Goal: Information Seeking & Learning: Learn about a topic

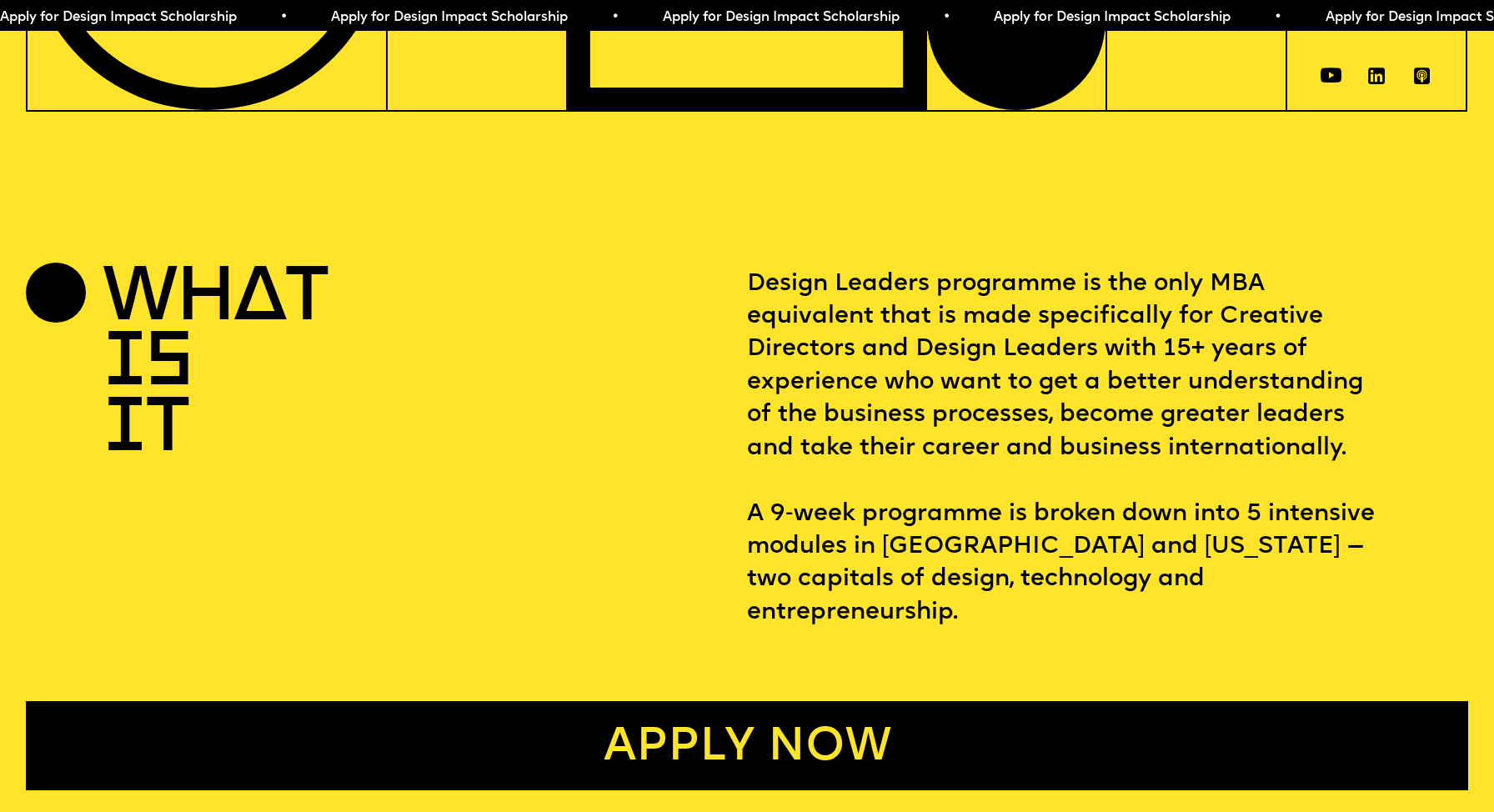
scroll to position [639, 0]
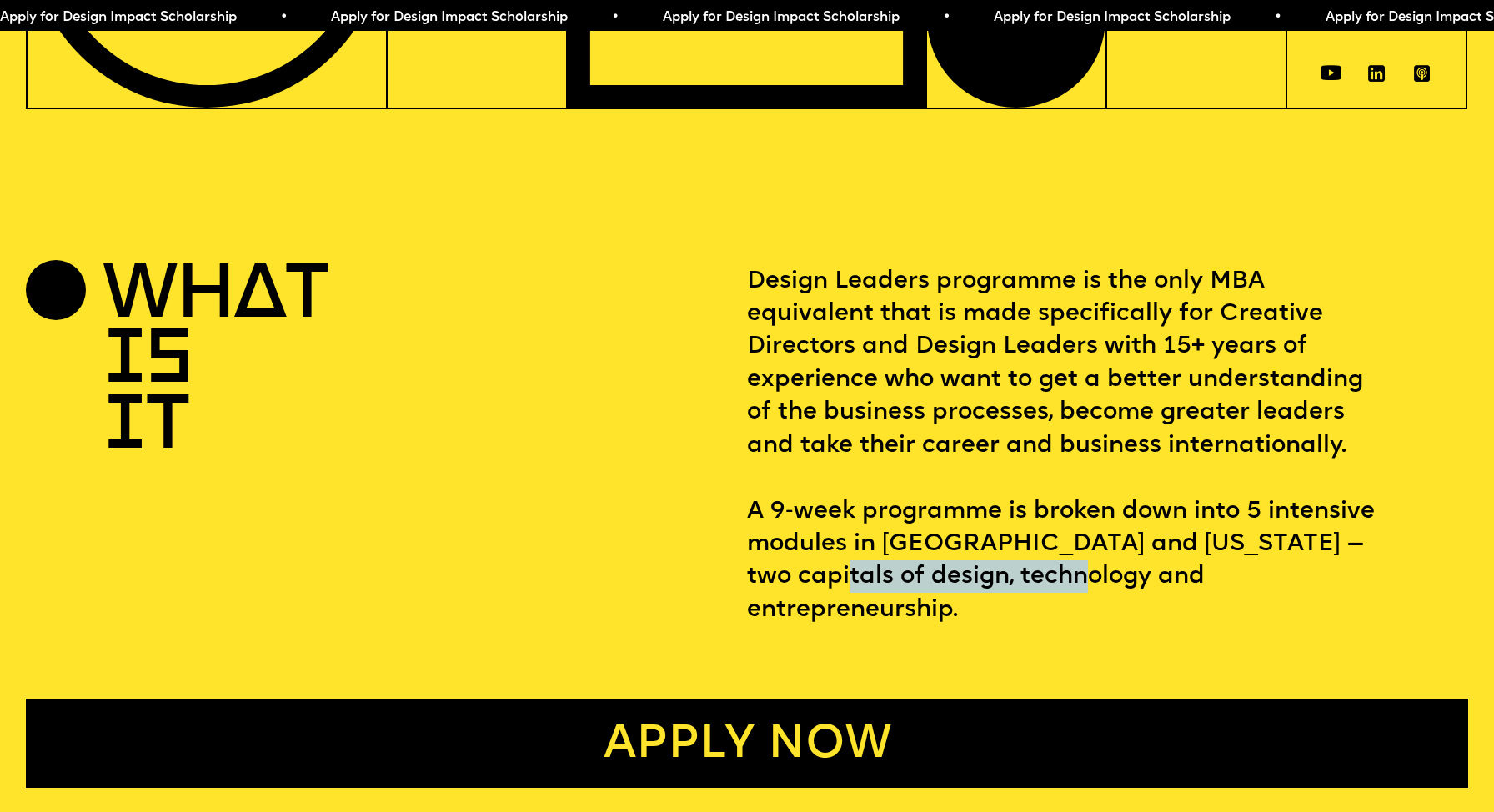
drag, startPoint x: 789, startPoint y: 581, endPoint x: 1038, endPoint y: 584, distance: 249.0
click at [1038, 584] on p "Design Leaders programme is the only MBA equivalent that is made specifically f…" at bounding box center [1107, 446] width 721 height 362
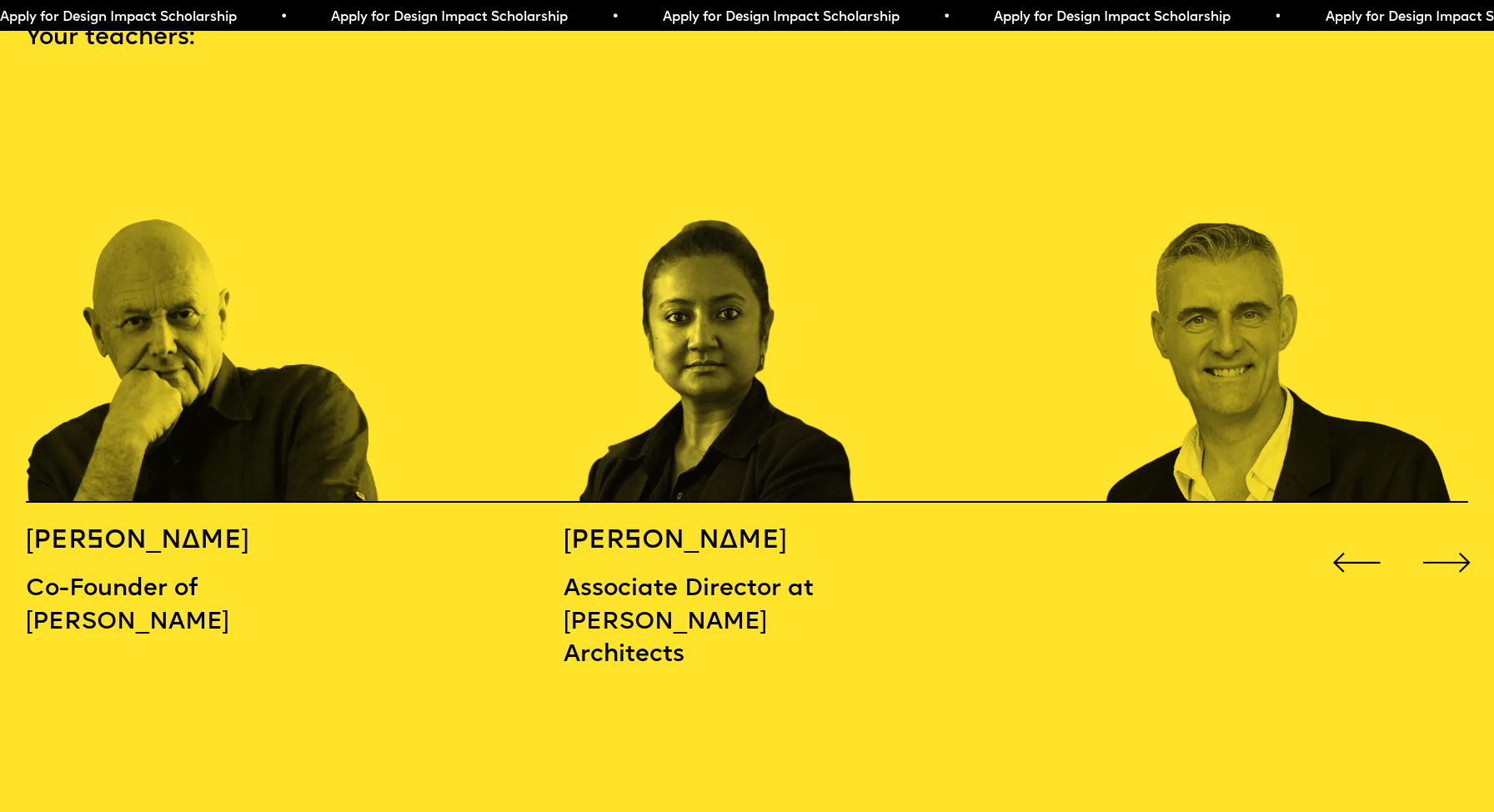
scroll to position [2266, 0]
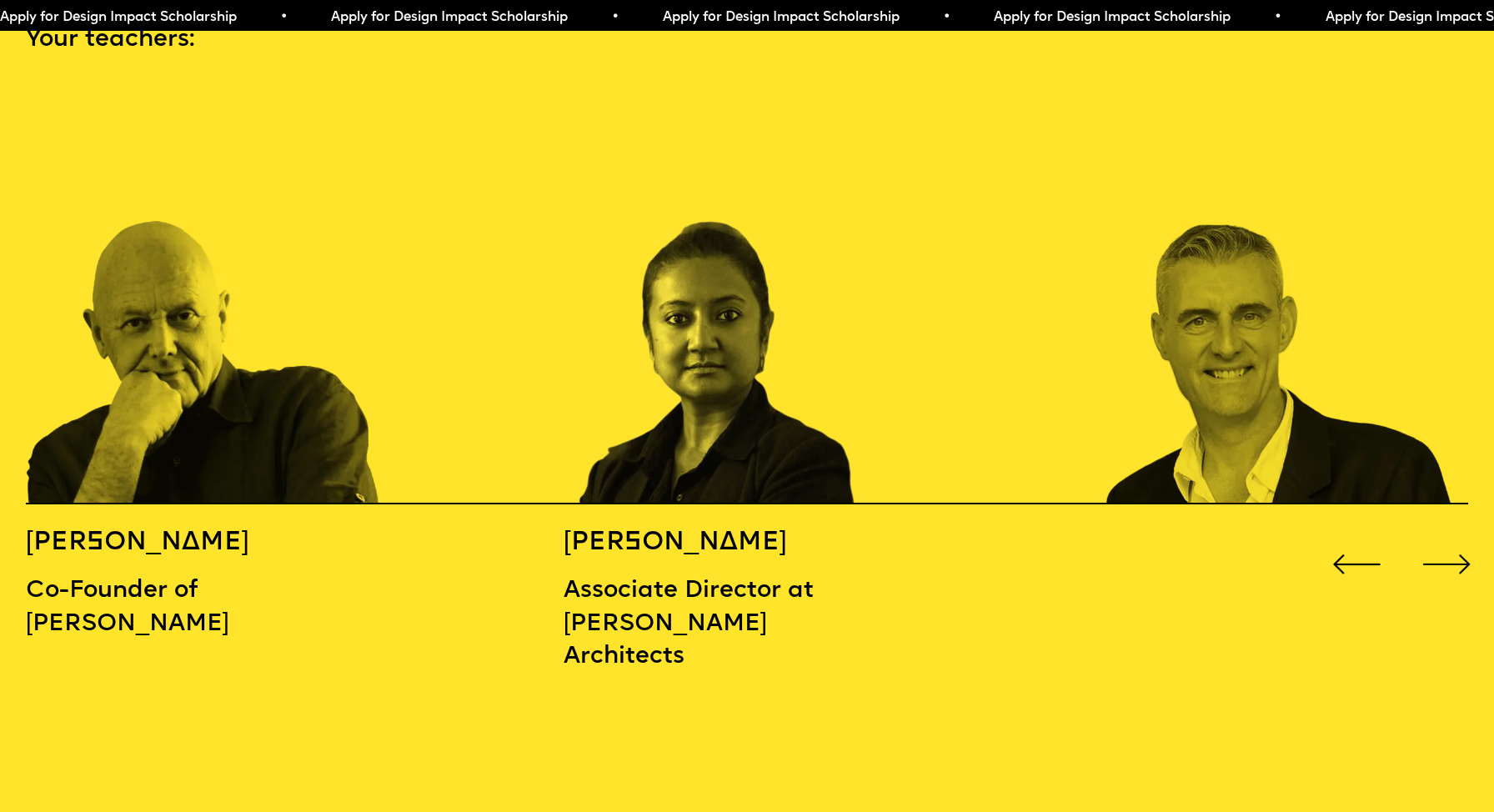
click at [1460, 542] on div "Next slide" at bounding box center [1447, 564] width 60 height 60
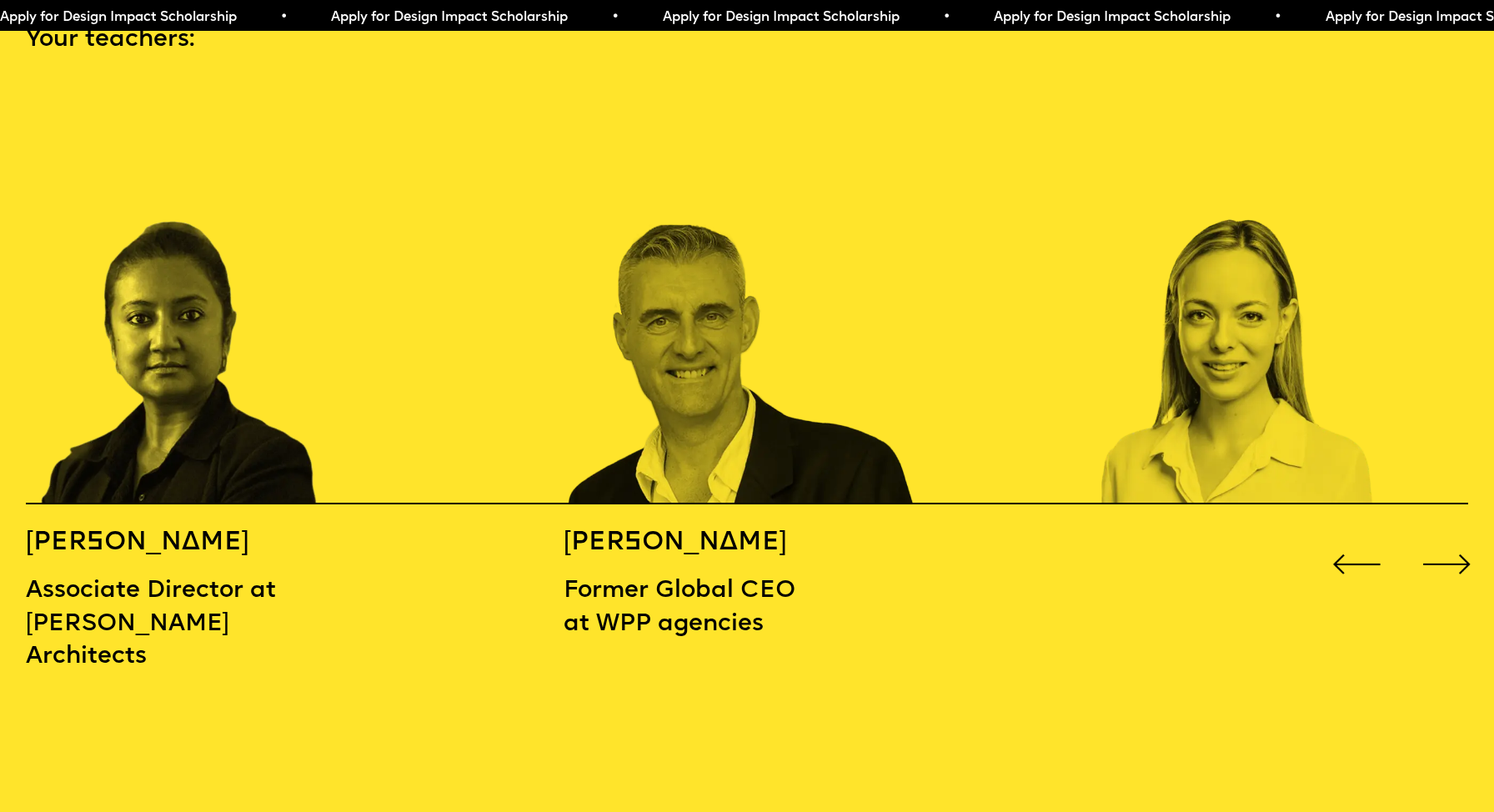
click at [1460, 542] on div "Next slide" at bounding box center [1447, 564] width 60 height 60
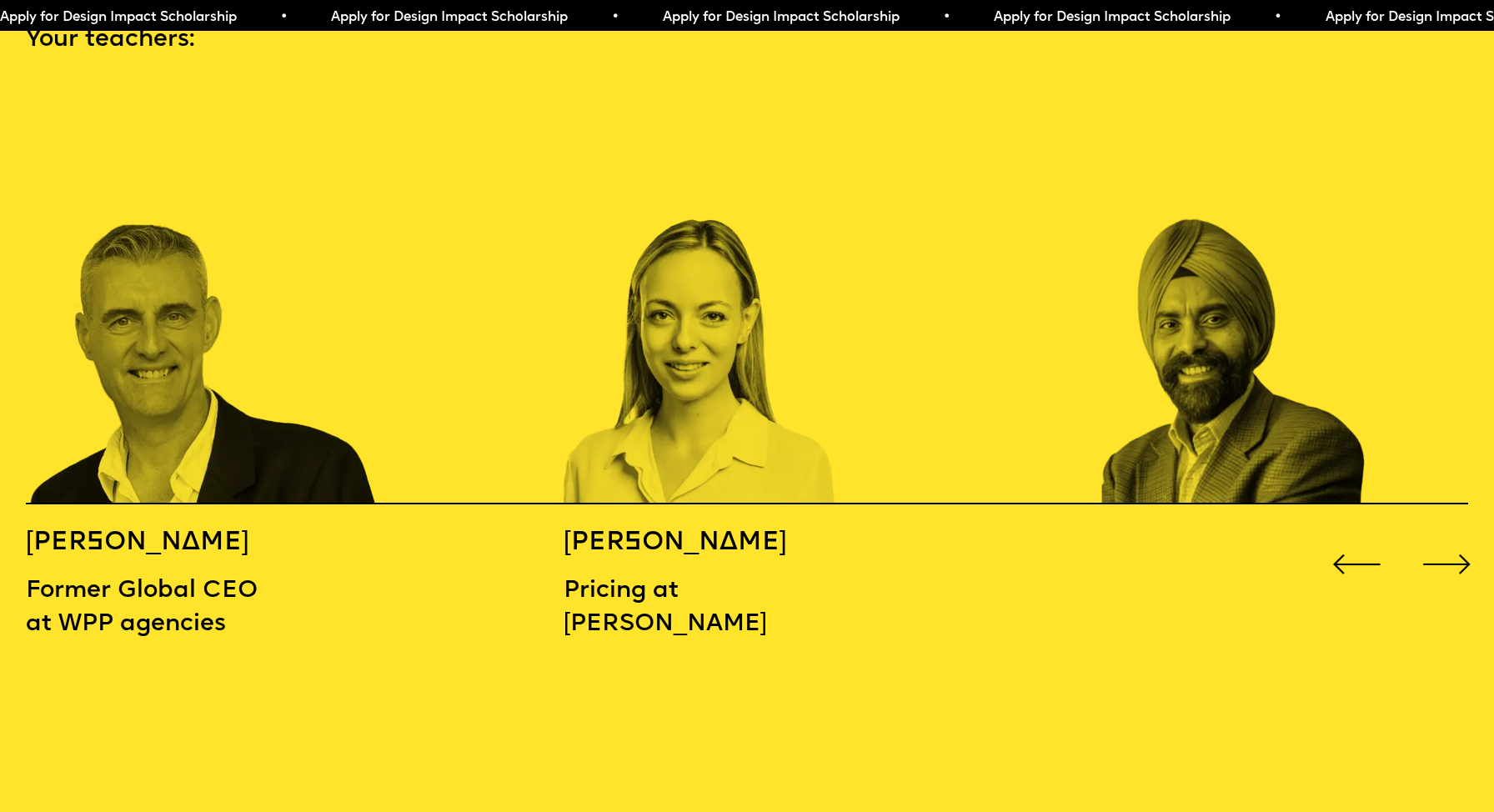
click at [1460, 542] on div "Next slide" at bounding box center [1447, 564] width 60 height 60
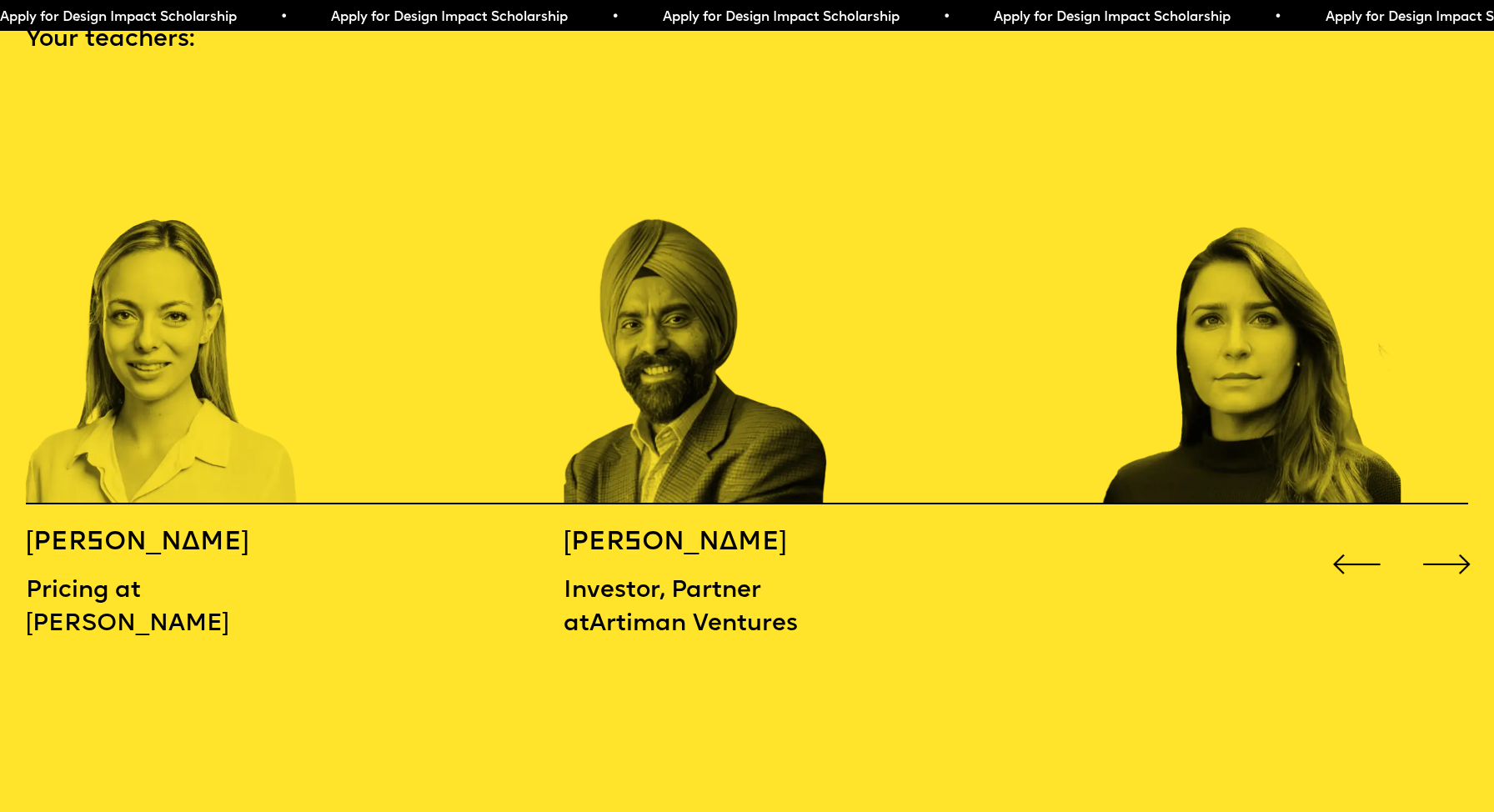
click at [1460, 542] on div "Next slide" at bounding box center [1447, 564] width 60 height 60
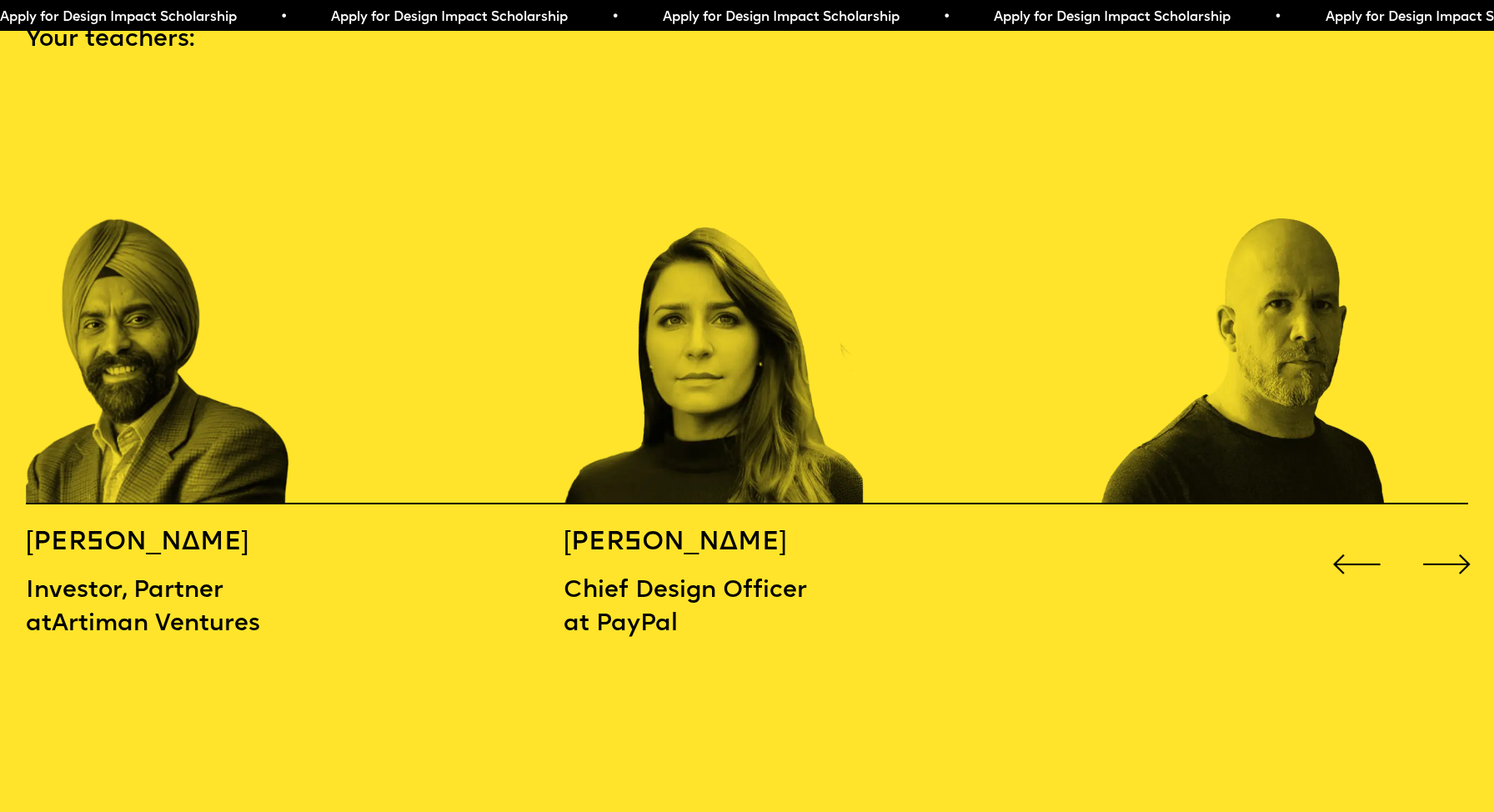
click at [1460, 542] on div "Next slide" at bounding box center [1447, 564] width 60 height 60
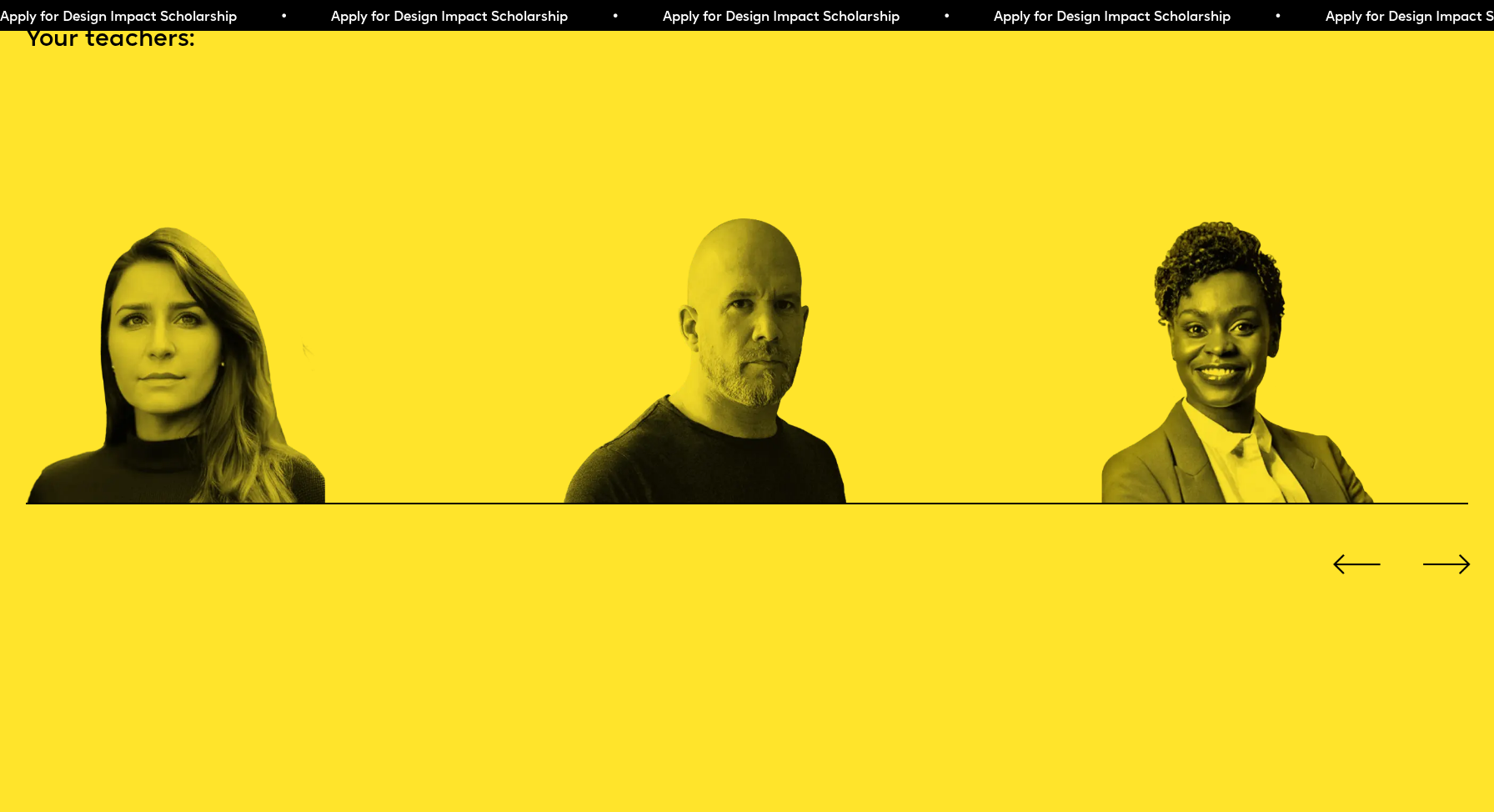
click at [1460, 542] on div "Next slide" at bounding box center [1447, 564] width 60 height 60
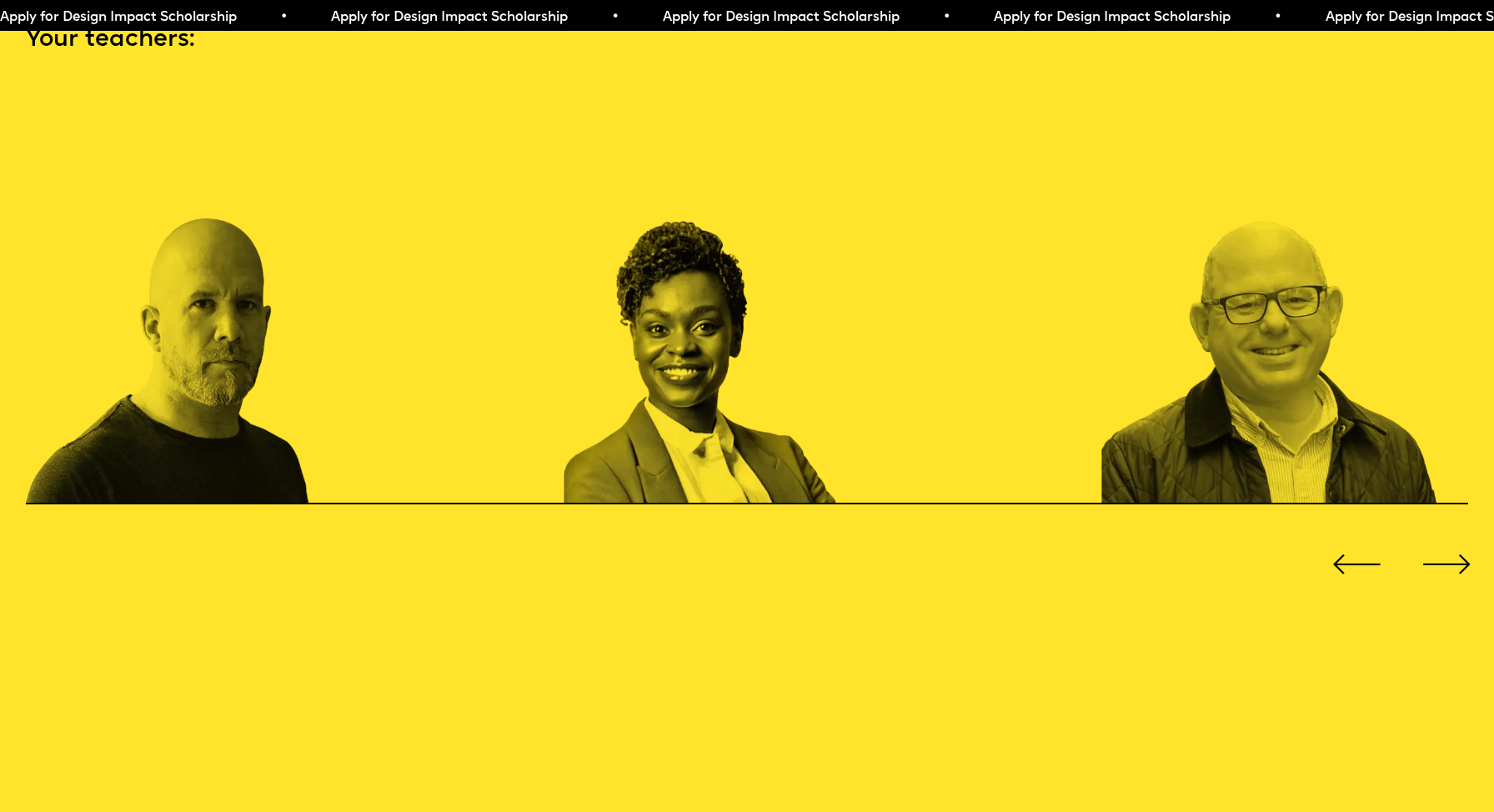
click at [1460, 542] on div "Next slide" at bounding box center [1447, 564] width 60 height 60
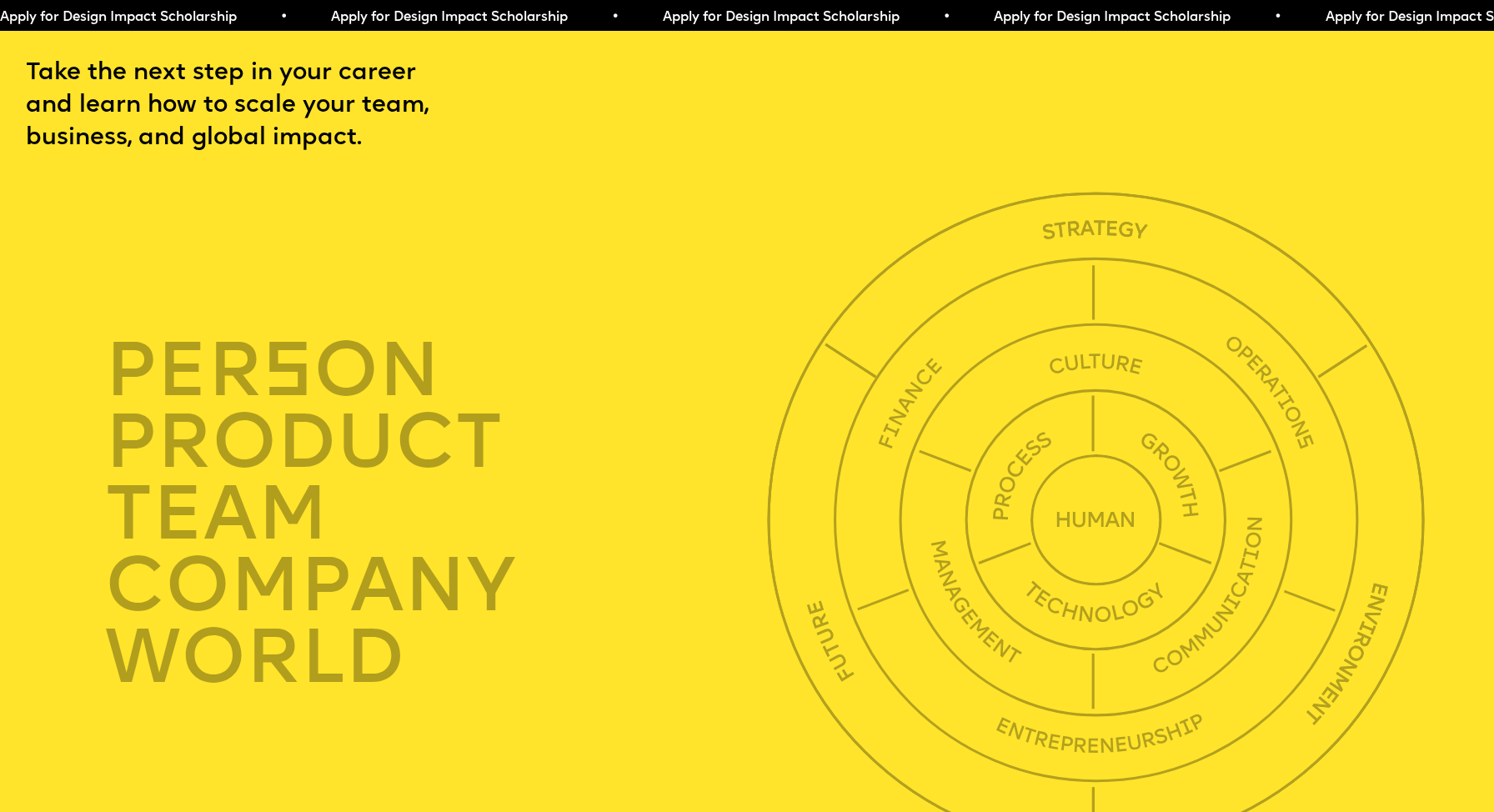
scroll to position [5198, 0]
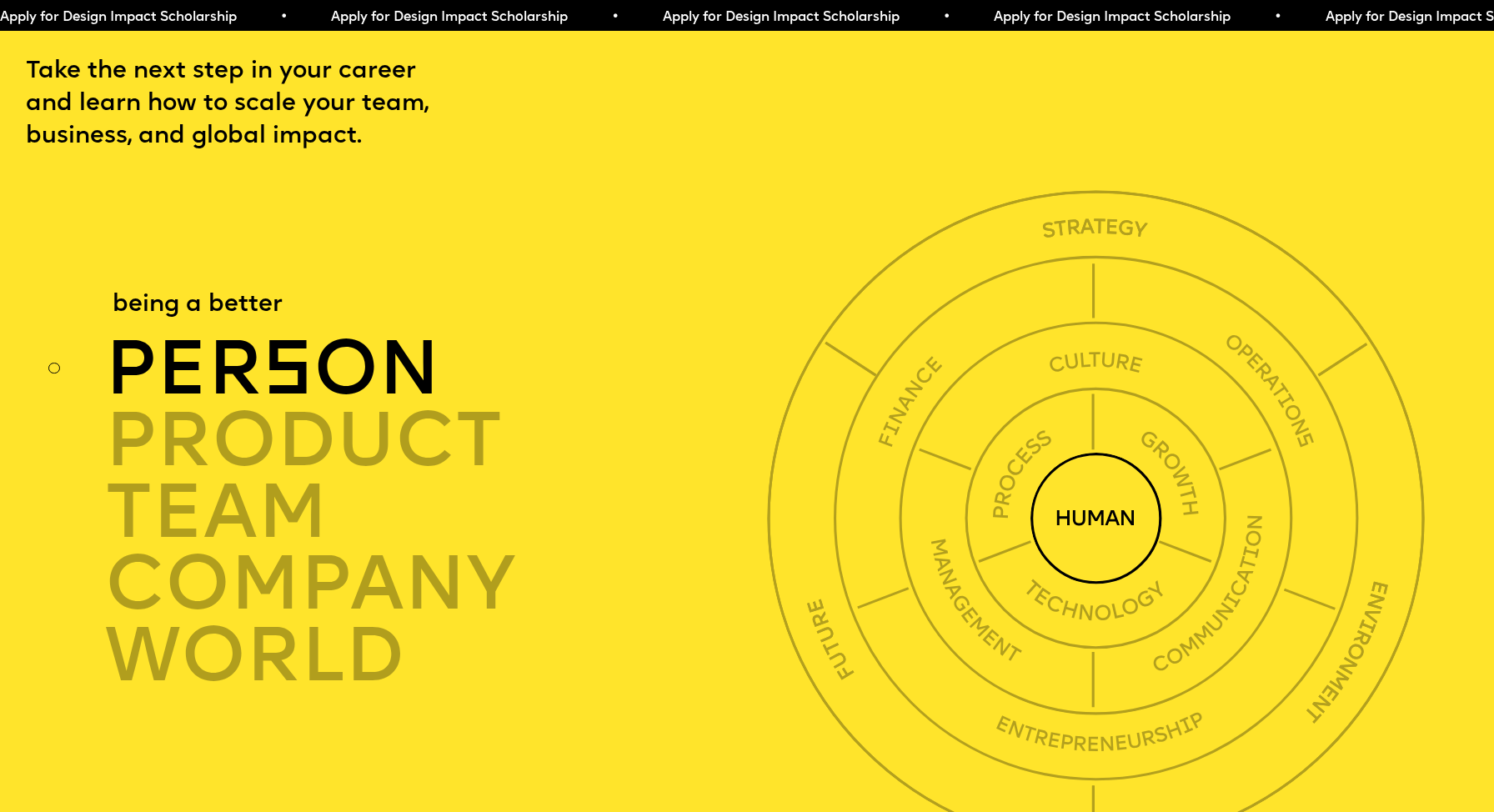
click at [260, 333] on div "per s on" at bounding box center [441, 369] width 672 height 72
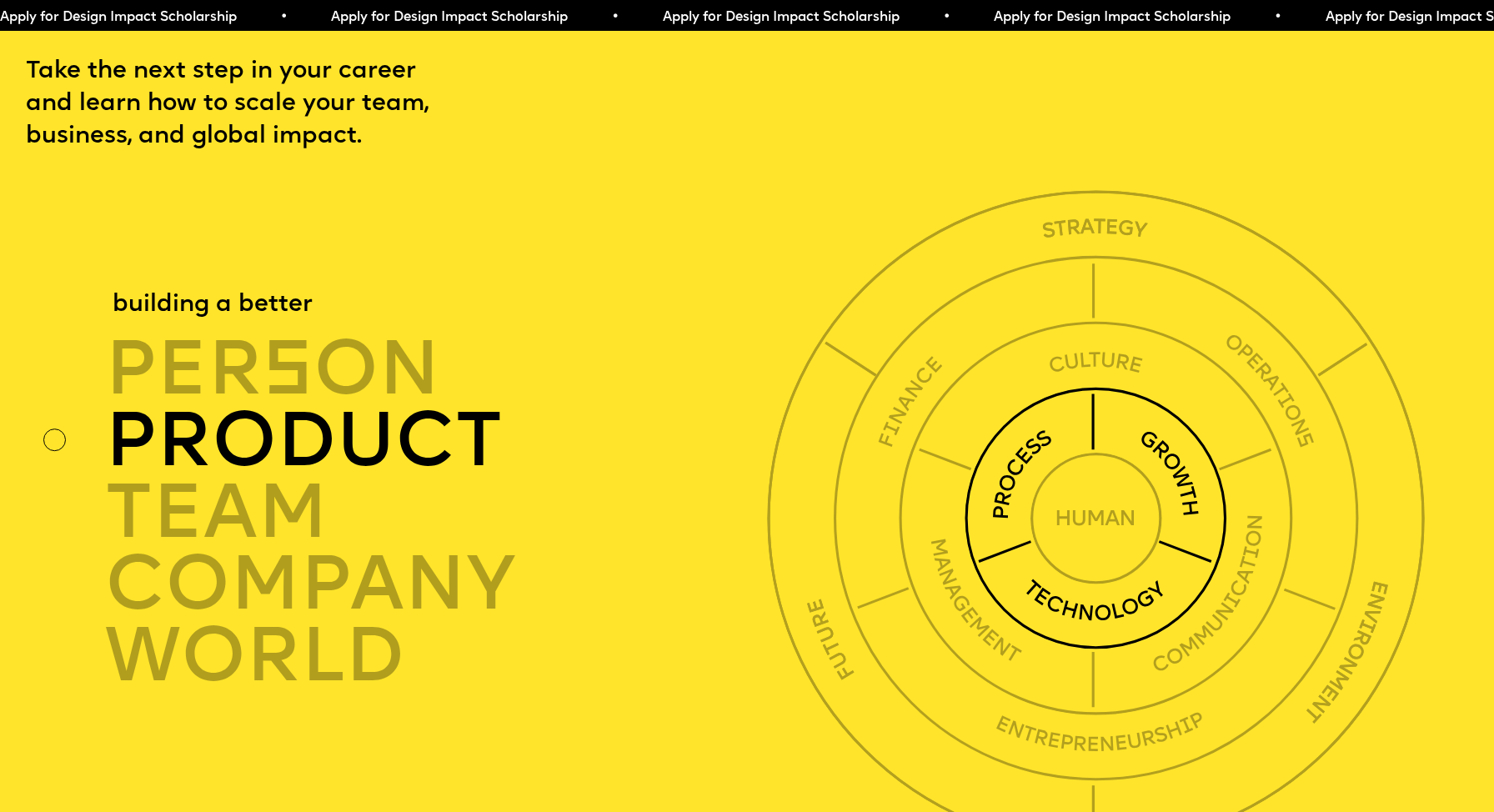
click at [265, 405] on div "product" at bounding box center [441, 441] width 672 height 72
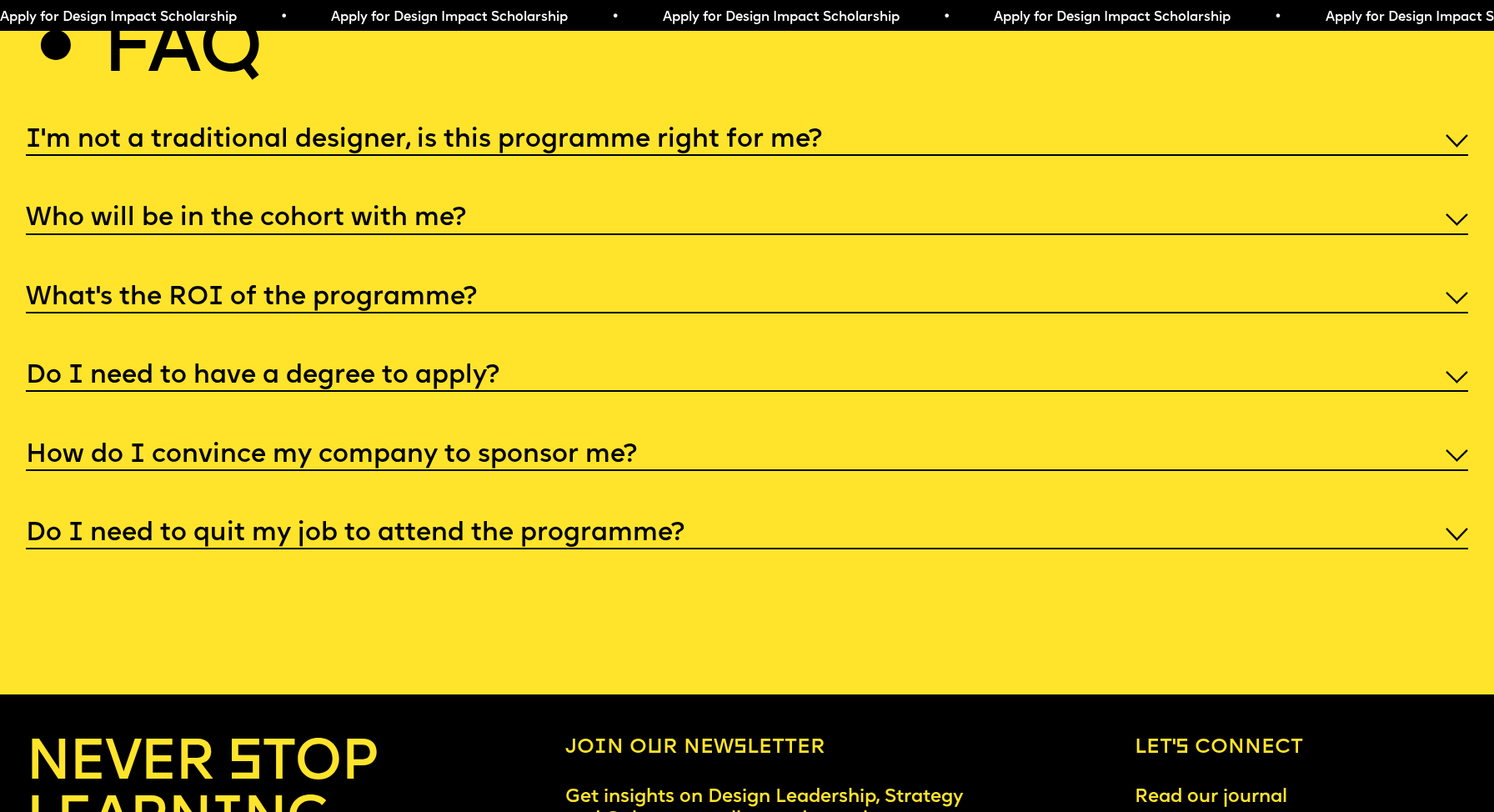
scroll to position [7902, 0]
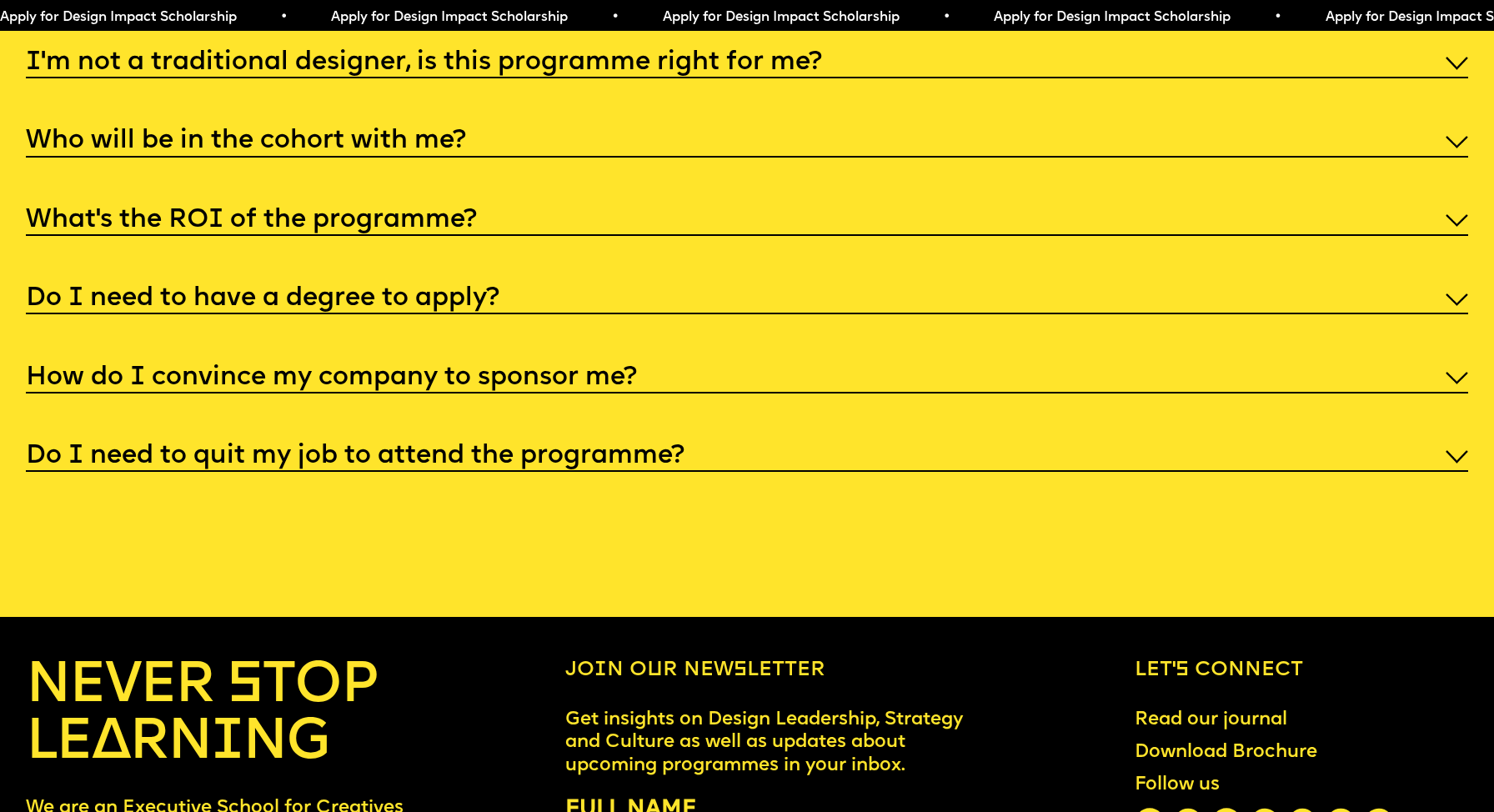
click at [572, 448] on h5 "Do I need to quit my job to attend the programme?" at bounding box center [354, 456] width 658 height 17
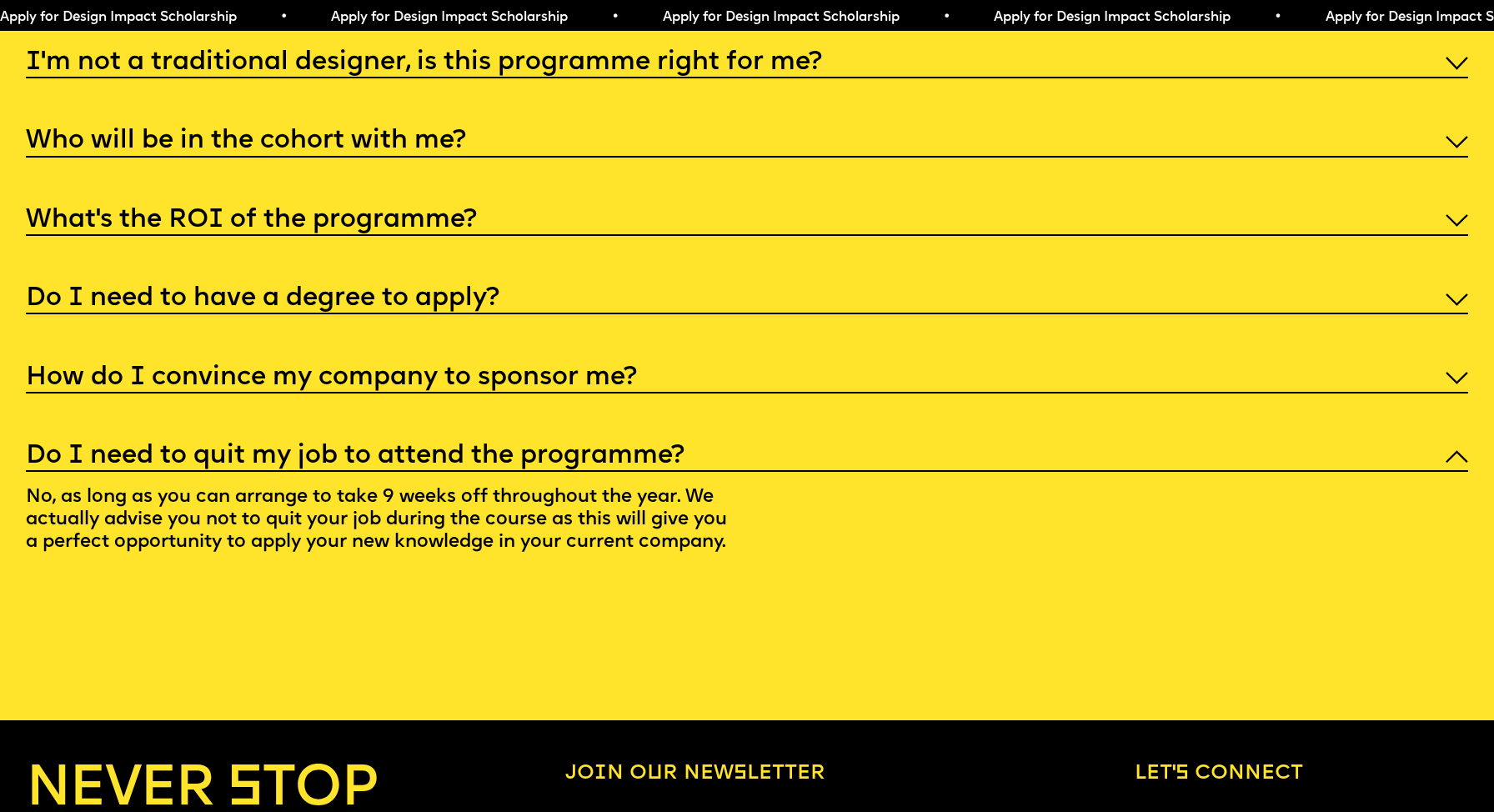
click at [572, 448] on h5 "Do I need to quit my job to attend the programme?" at bounding box center [354, 456] width 658 height 17
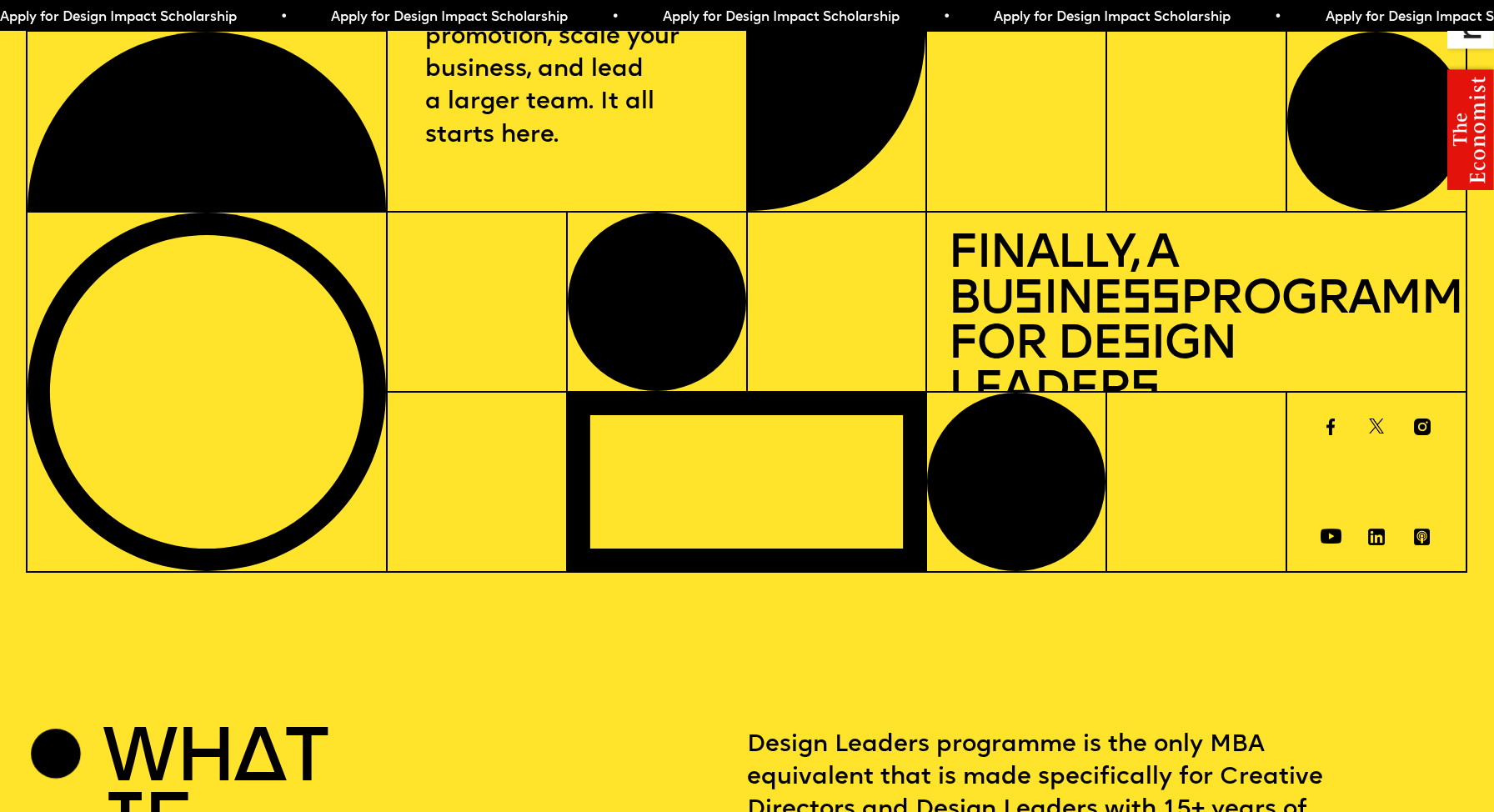
scroll to position [0, 0]
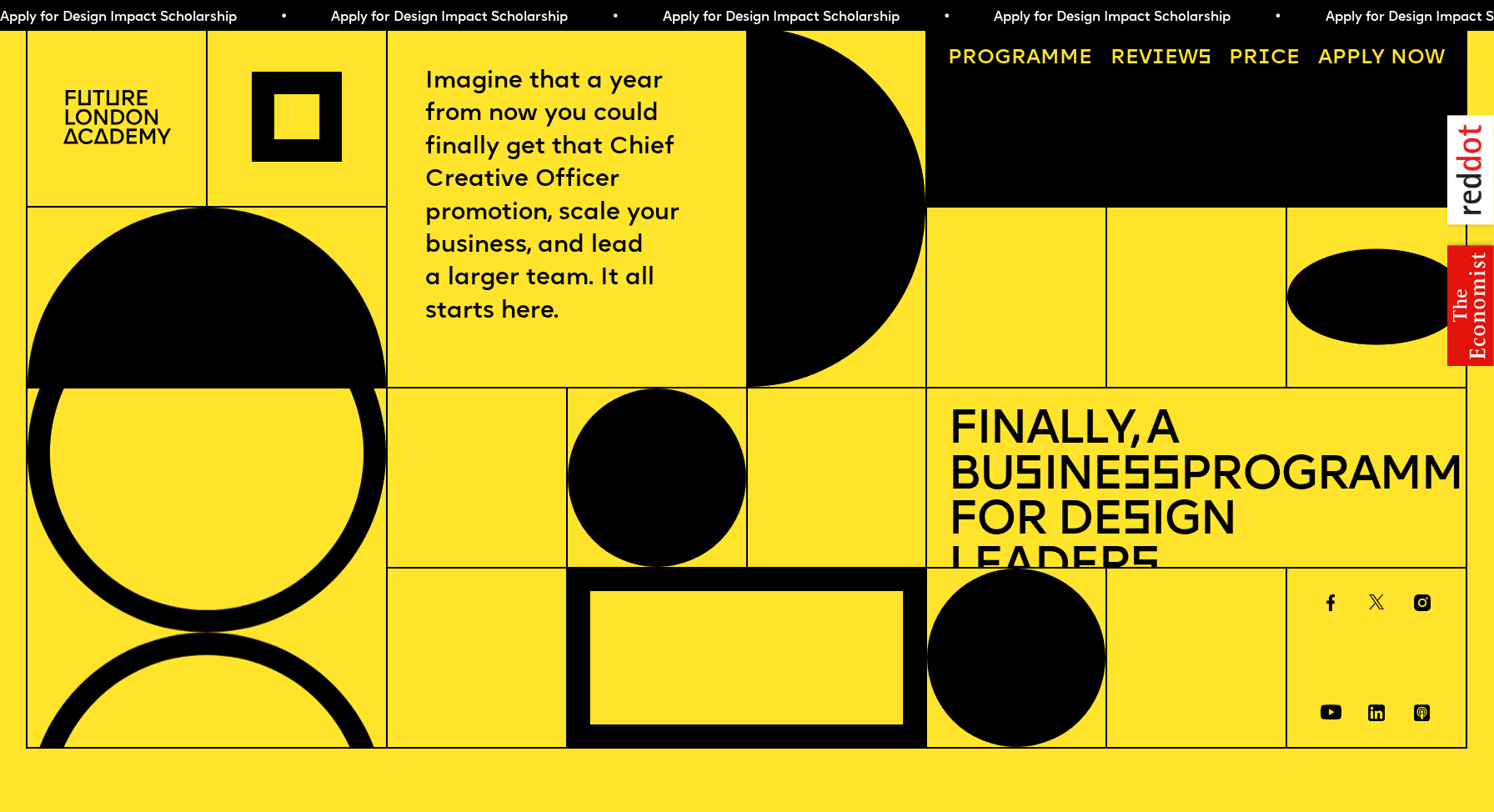
click at [1026, 55] on span "a" at bounding box center [1033, 58] width 14 height 20
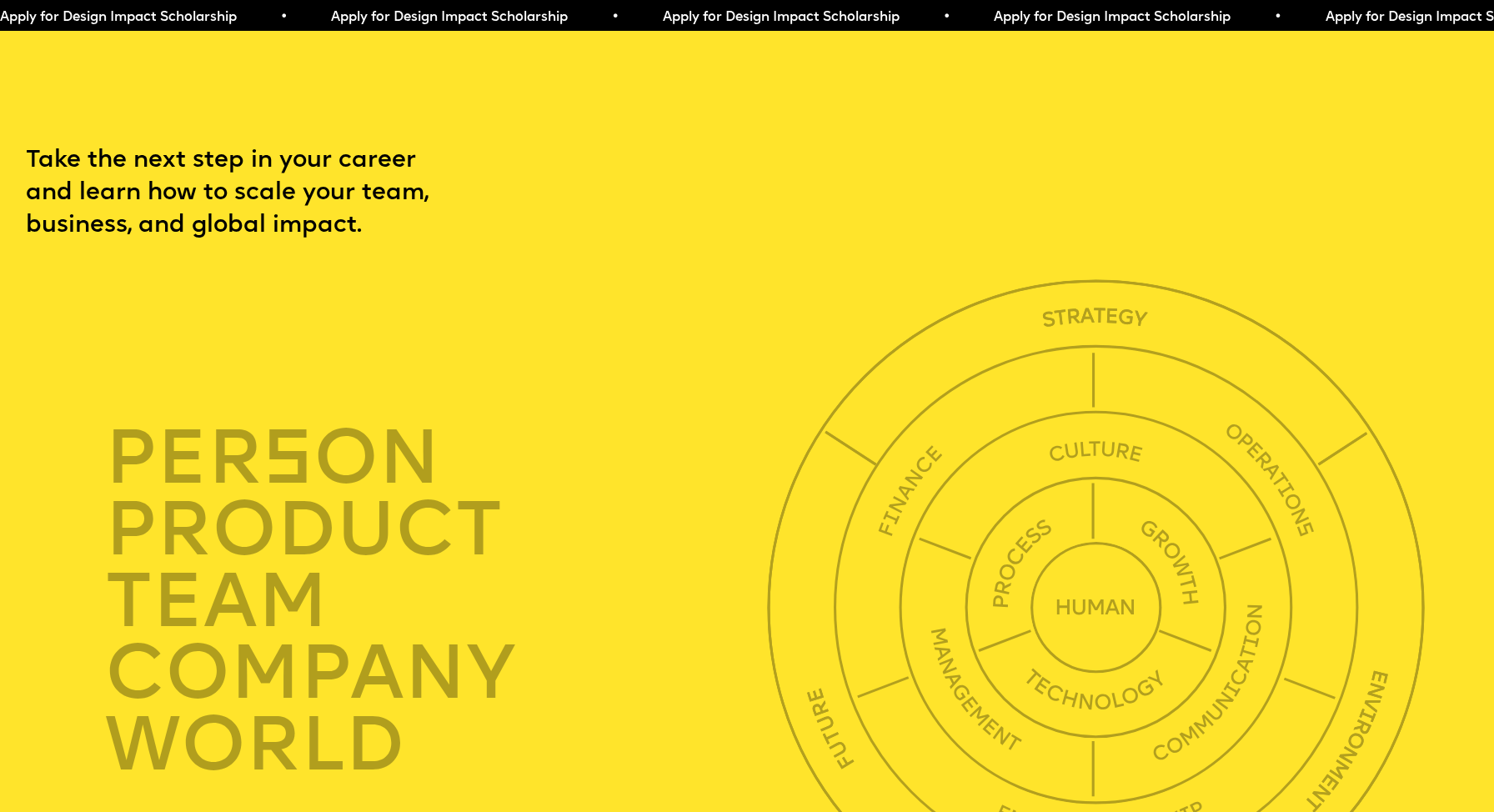
scroll to position [5108, 0]
click at [235, 18] on span "Apply for Design Impact Scholarship • Apply for Design Impact Scholarship • App…" at bounding box center [828, 17] width 1657 height 13
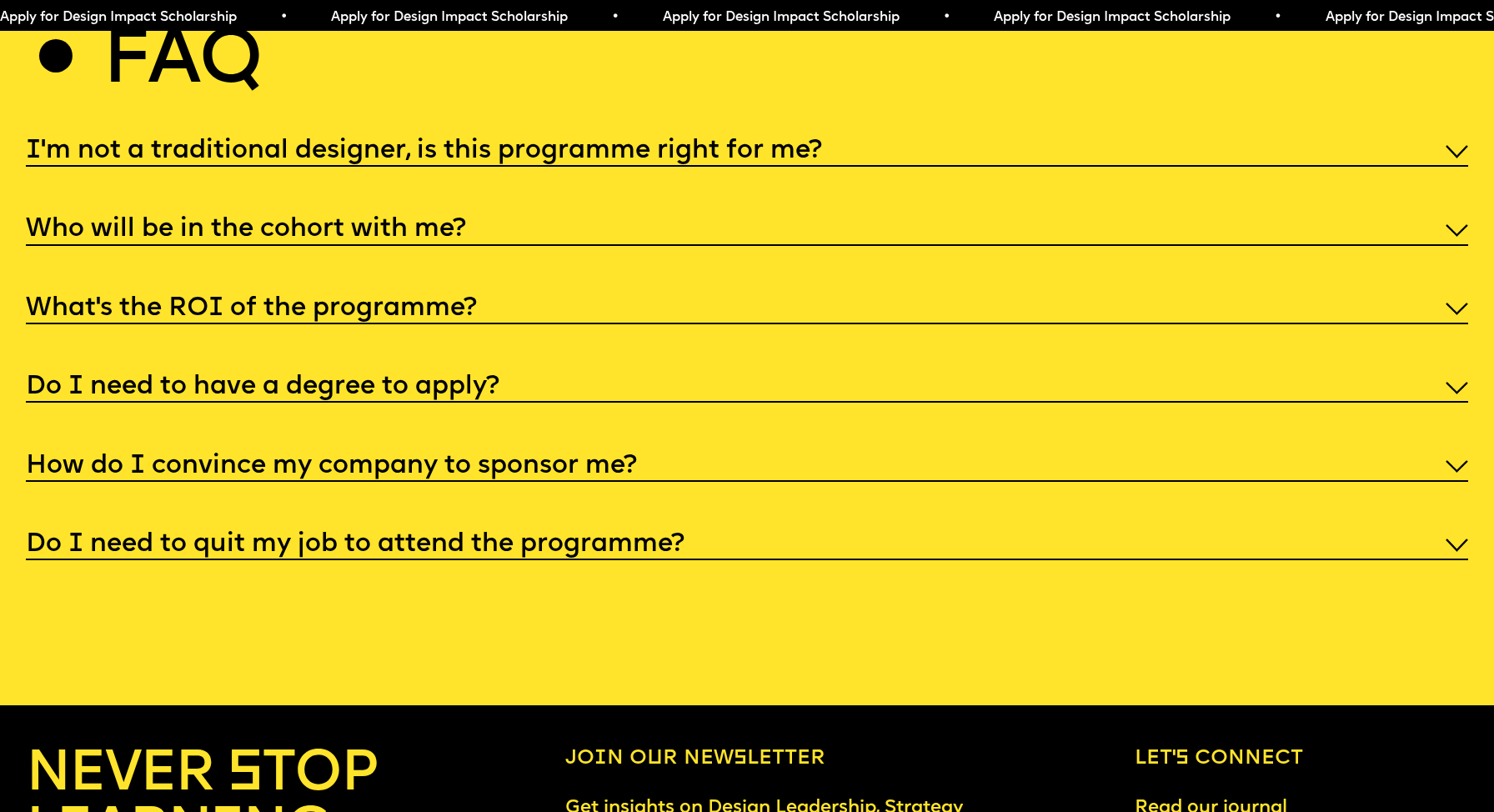
scroll to position [8326, 0]
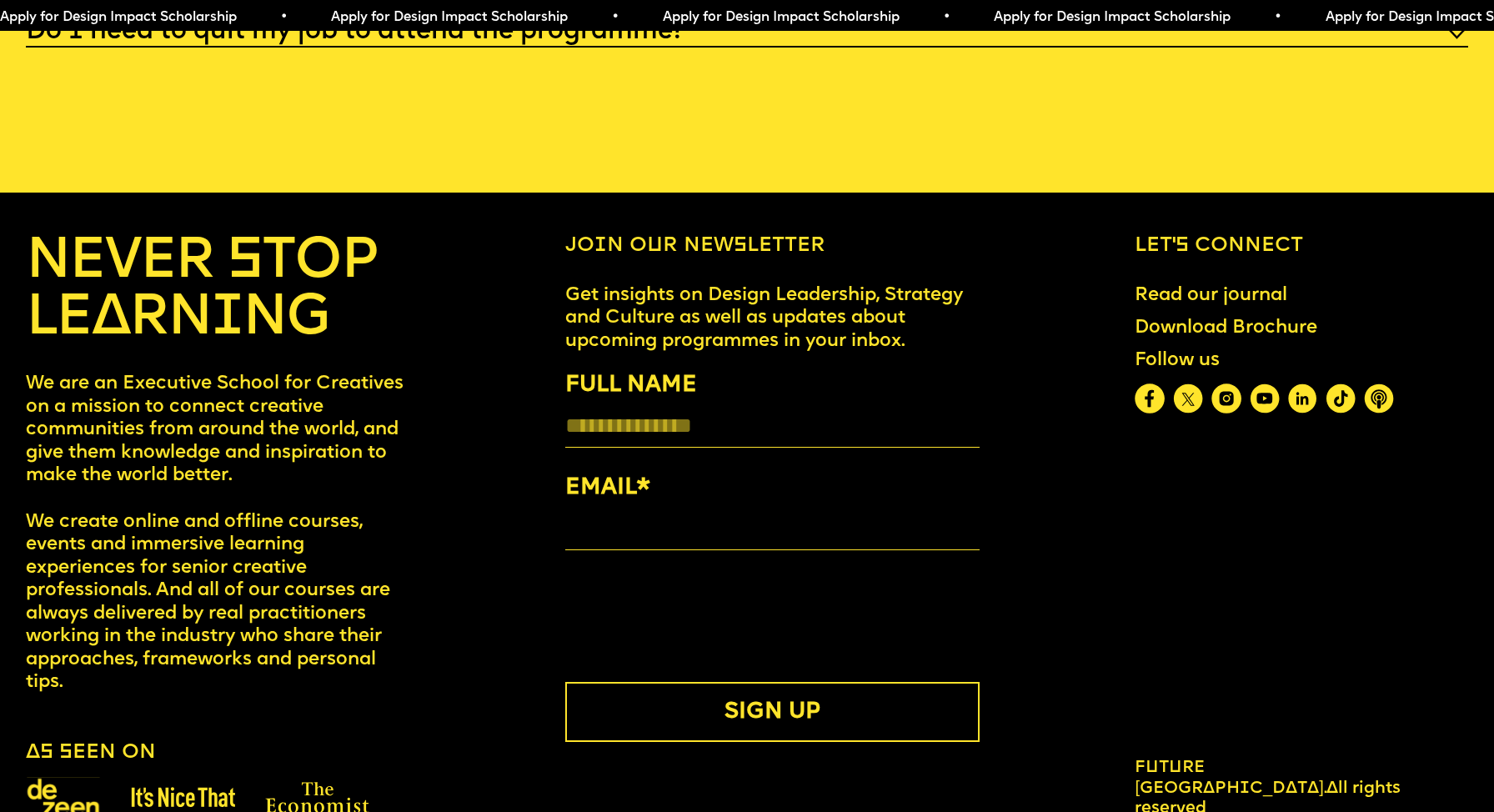
click at [1168, 235] on h6 "Let’s connect" at bounding box center [1301, 247] width 333 height 25
click at [653, 285] on p "Get insights on Design Leadership, Strategy and Culture as well as updates abou…" at bounding box center [772, 318] width 414 height 69
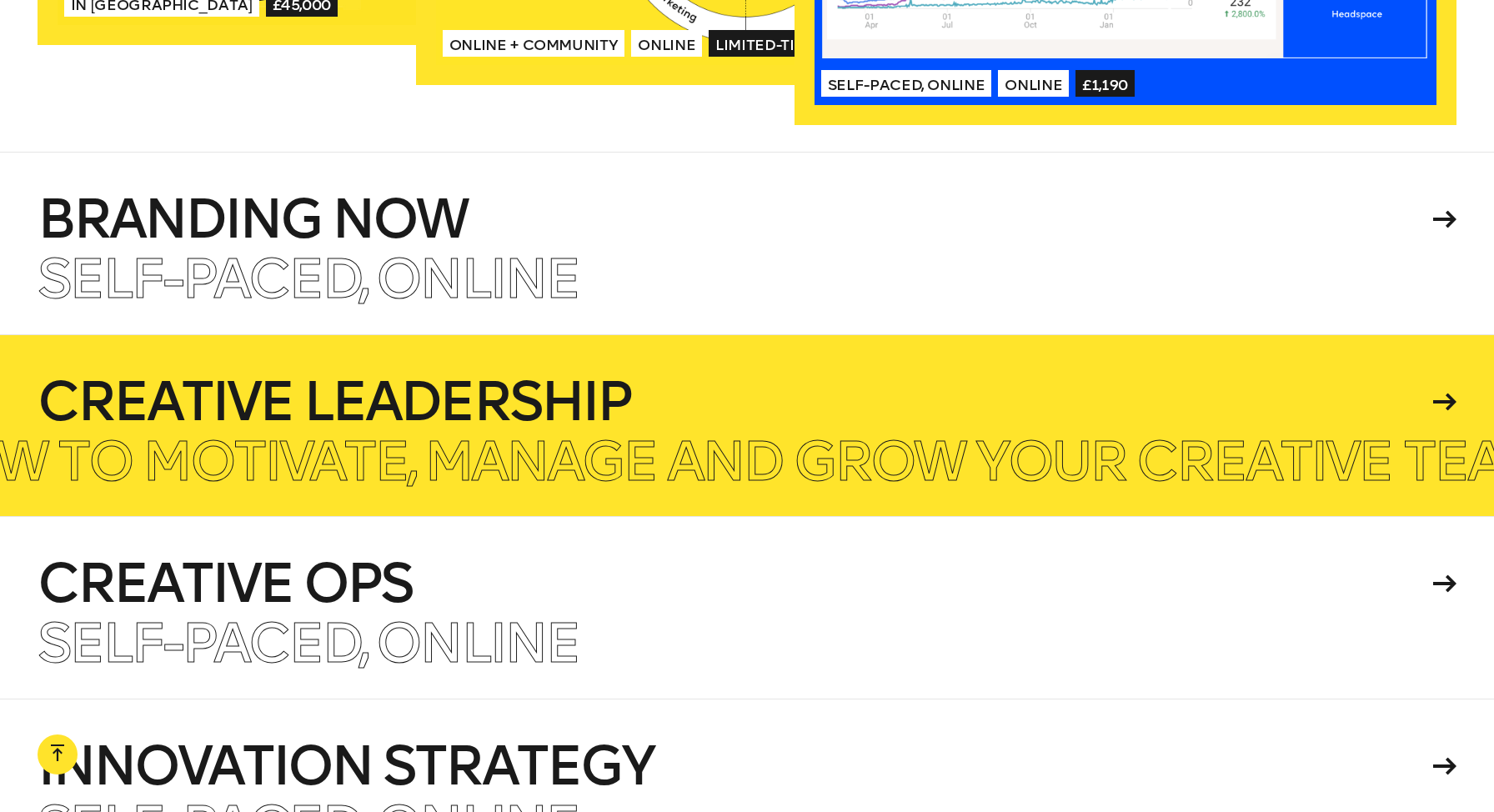
scroll to position [3955, 0]
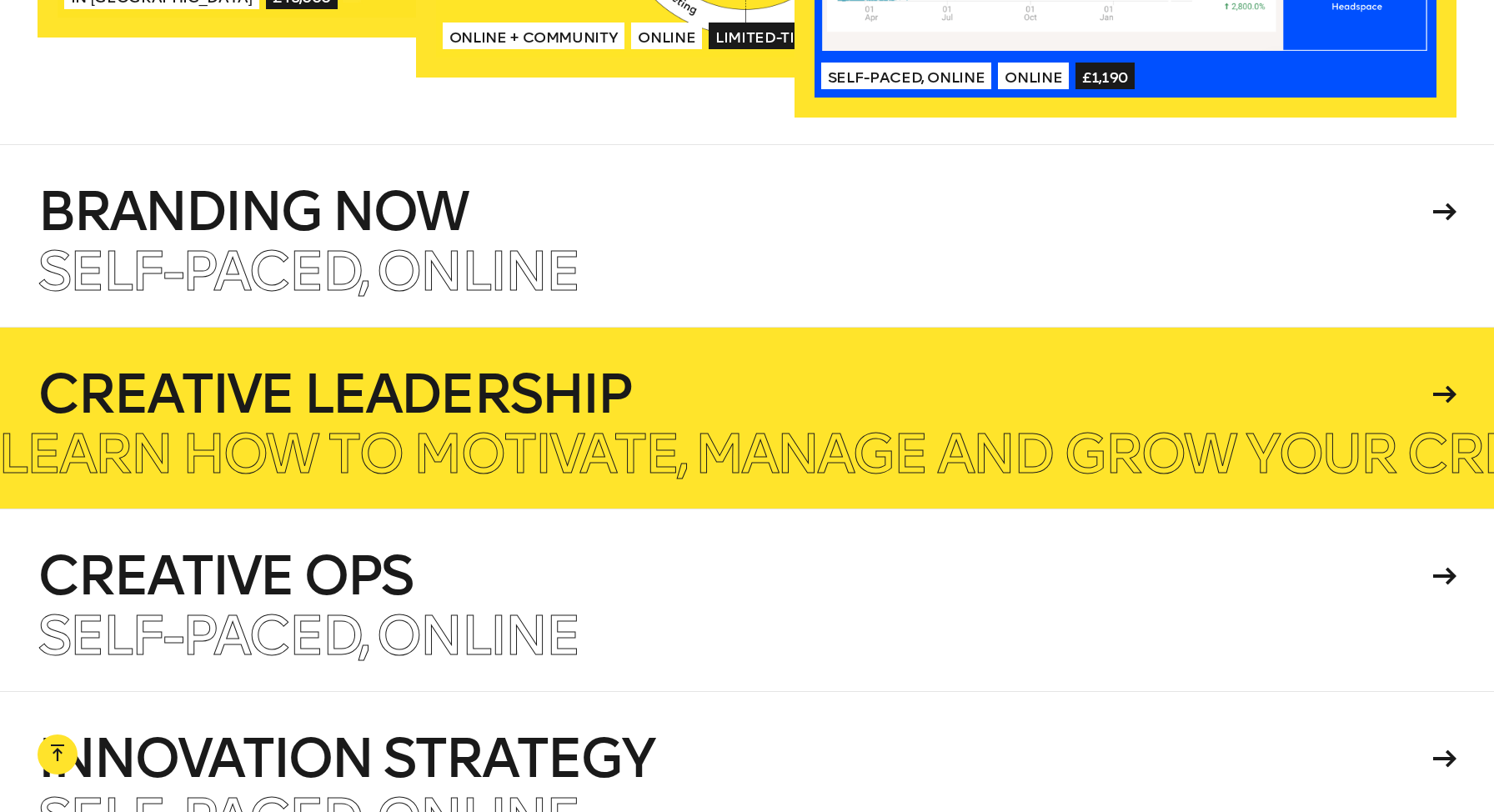
click at [736, 388] on h4 "Creative Leadership" at bounding box center [732, 394] width 1389 height 54
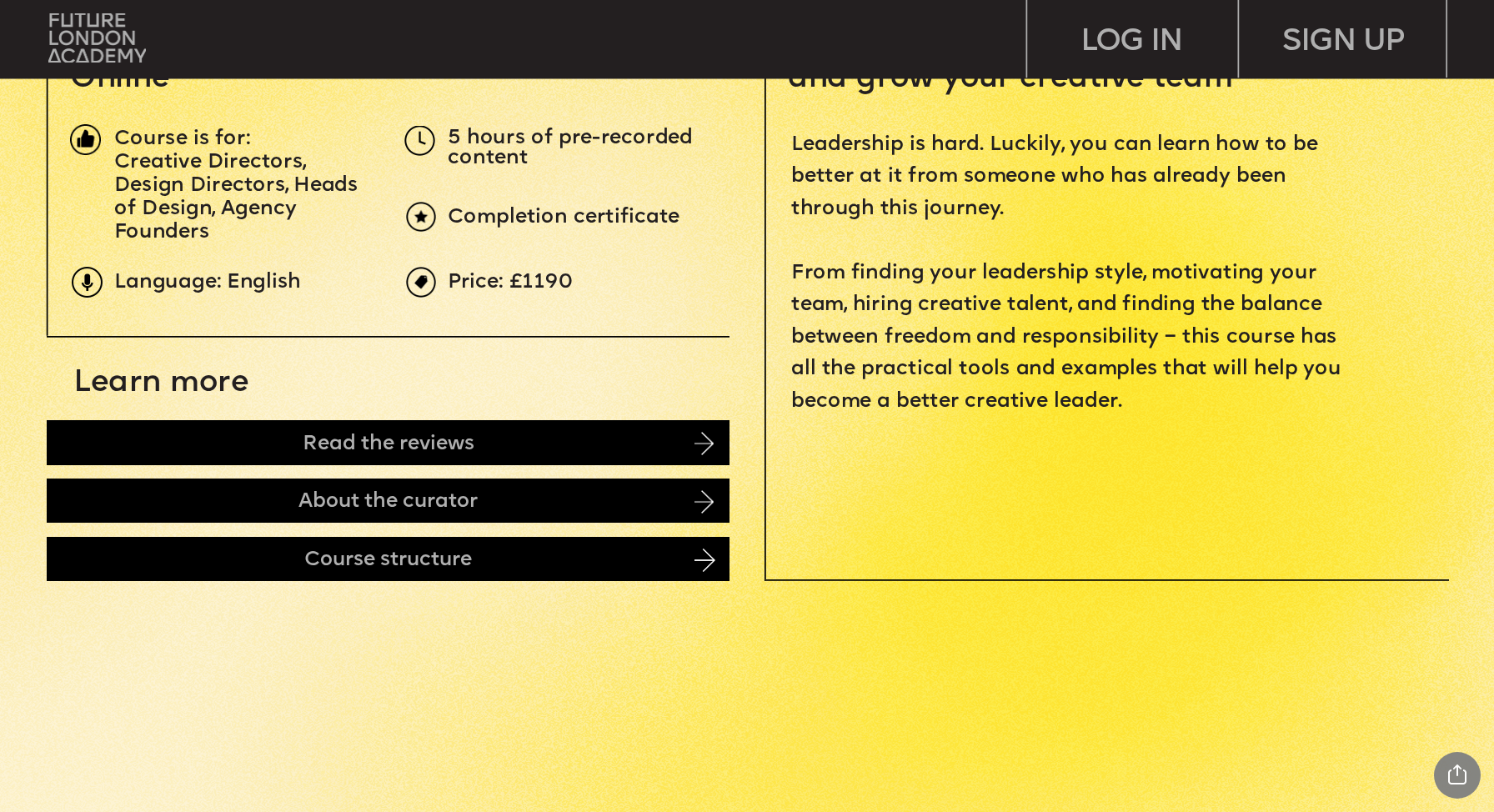
scroll to position [790, 0]
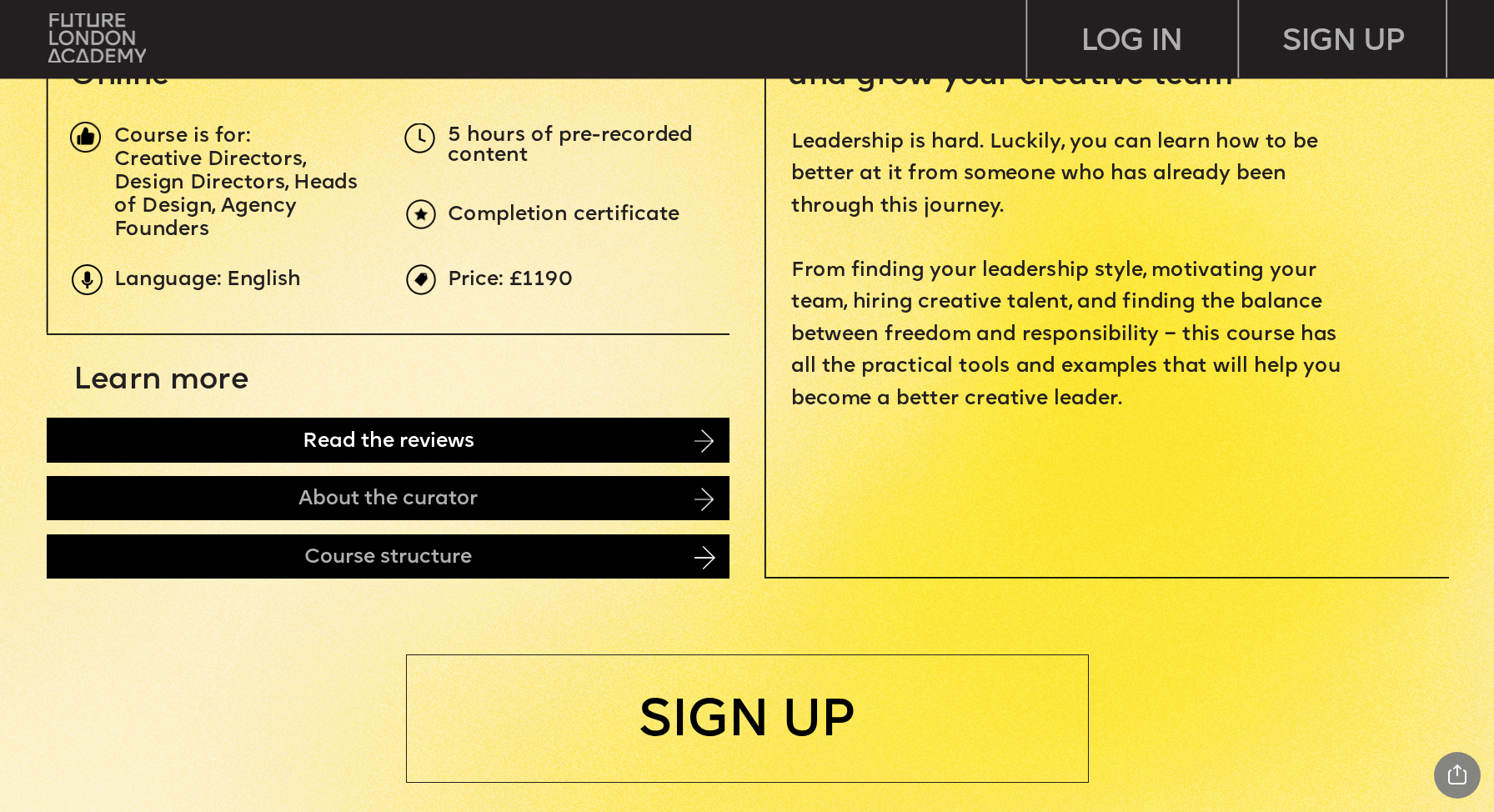
click at [695, 448] on img at bounding box center [704, 440] width 19 height 24
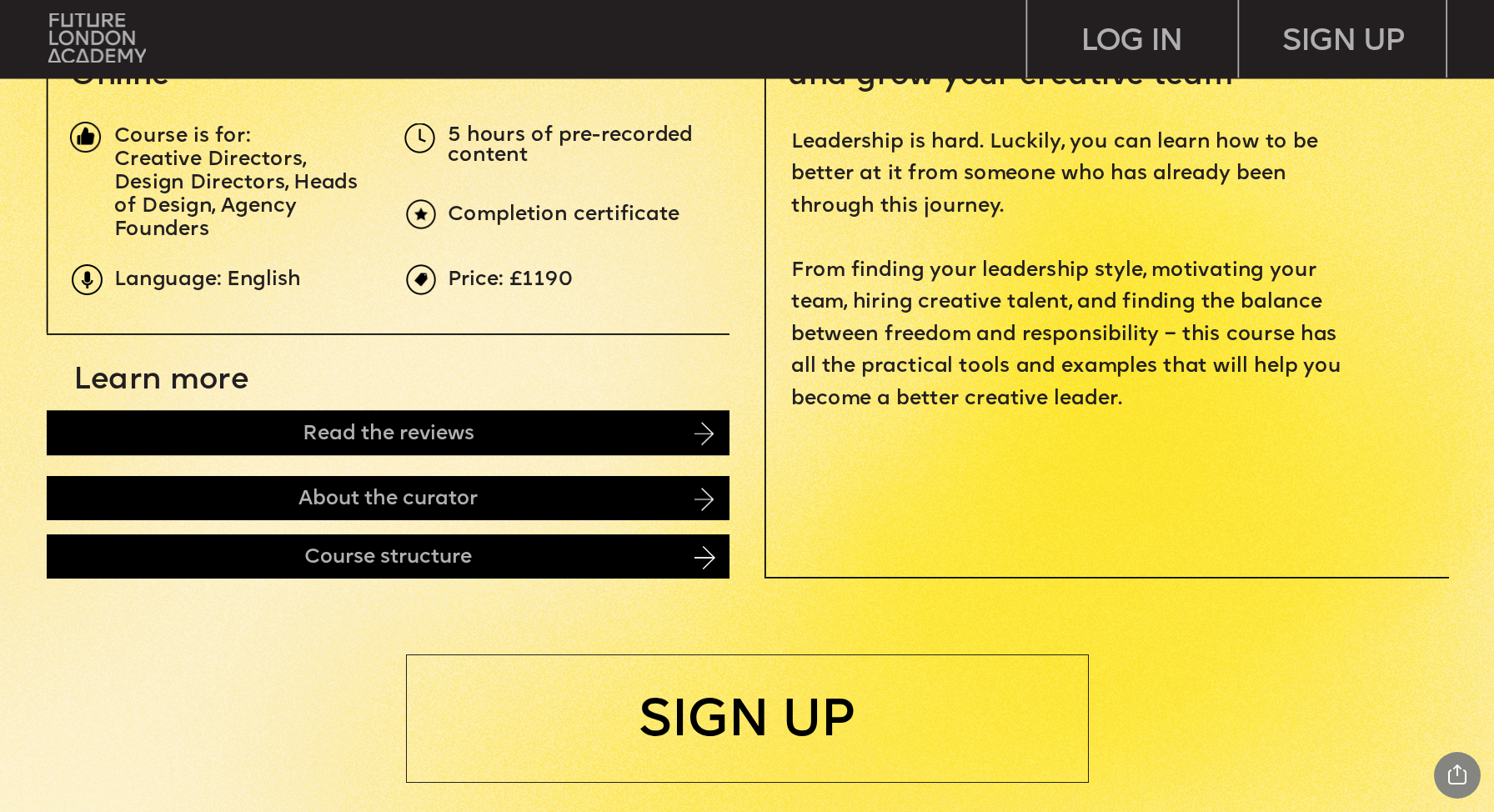
click at [700, 434] on img at bounding box center [704, 433] width 19 height 24
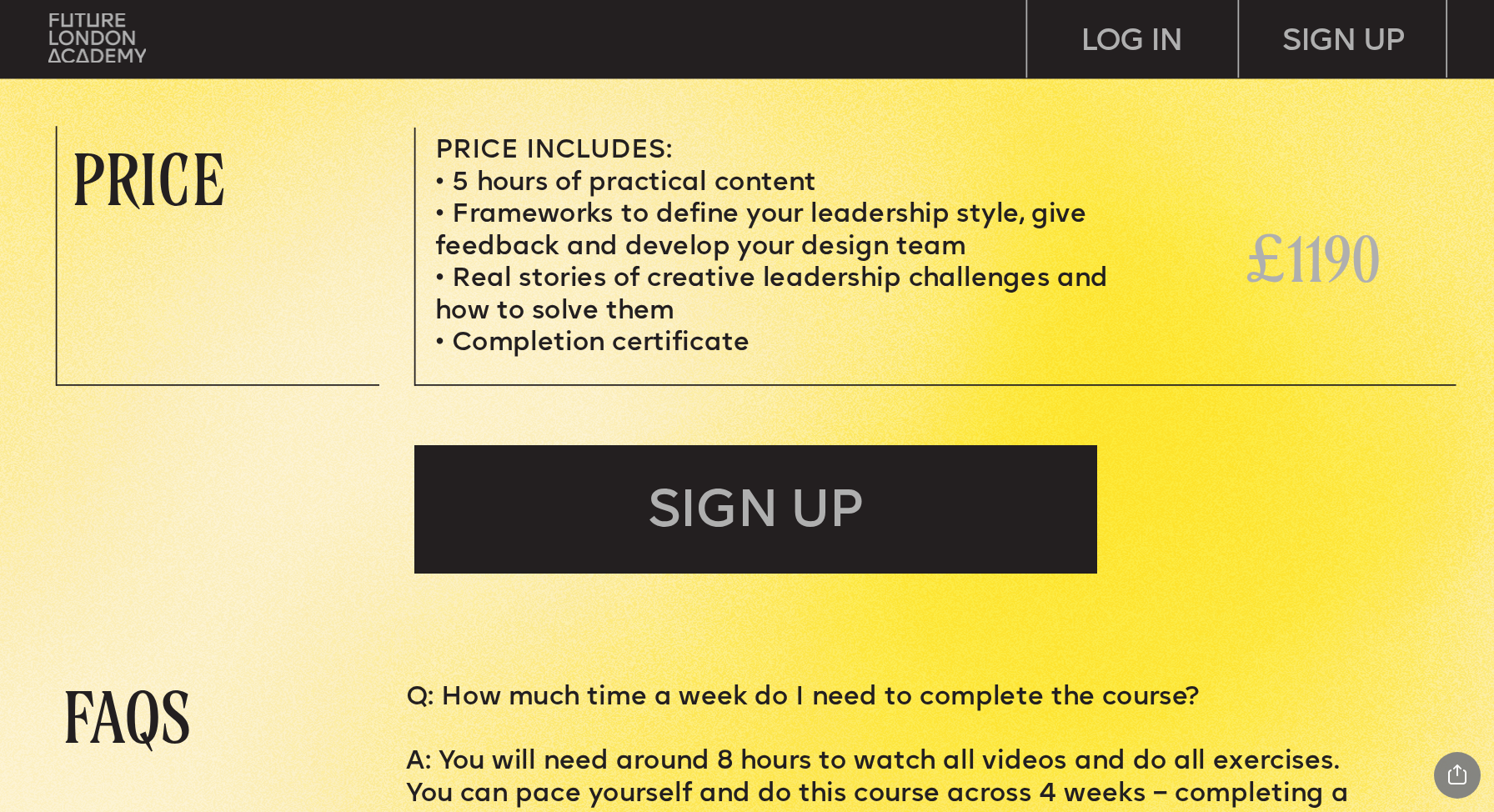
scroll to position [6441, 0]
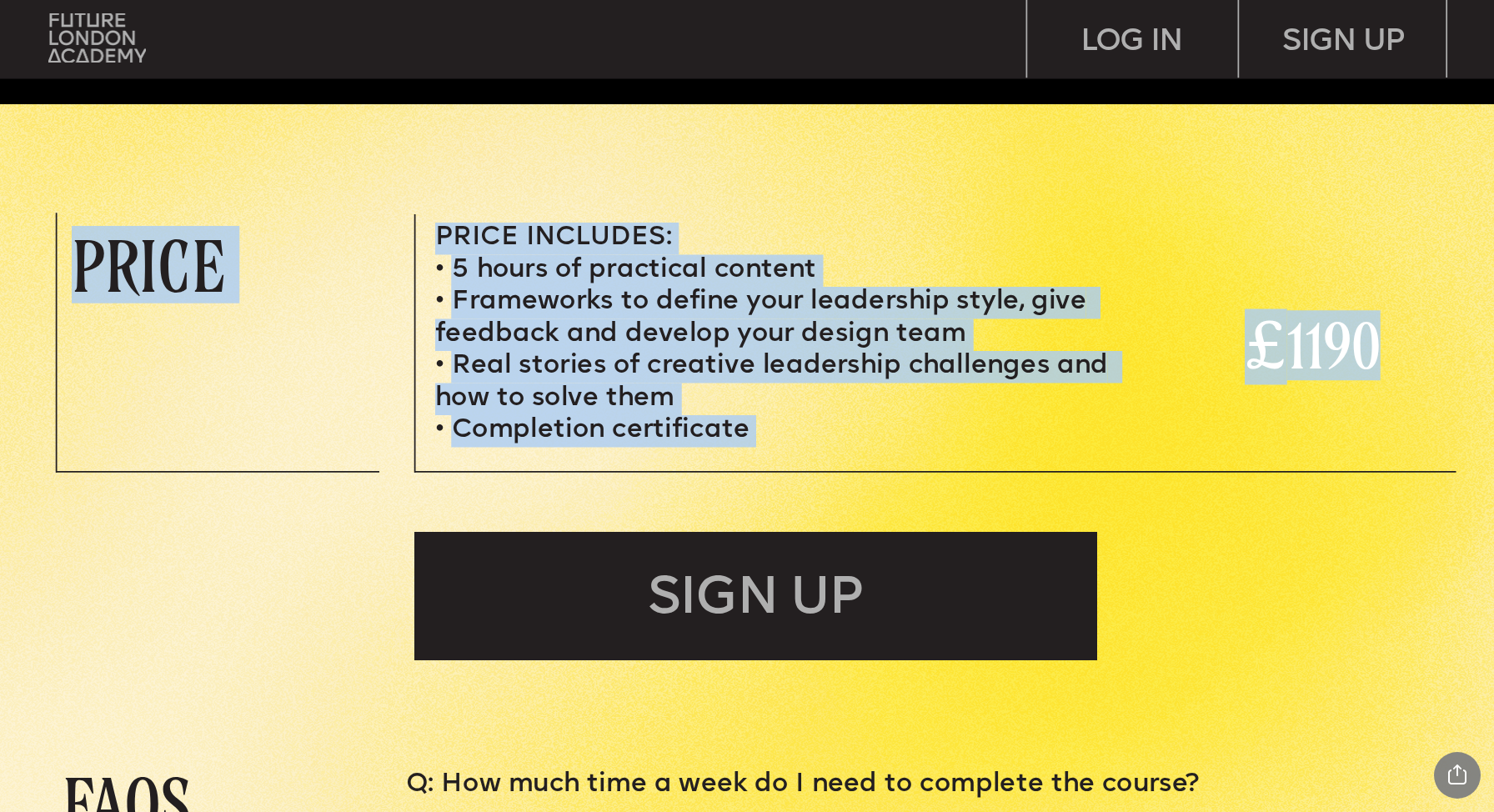
drag, startPoint x: 1432, startPoint y: 348, endPoint x: 1368, endPoint y: 340, distance: 64.5
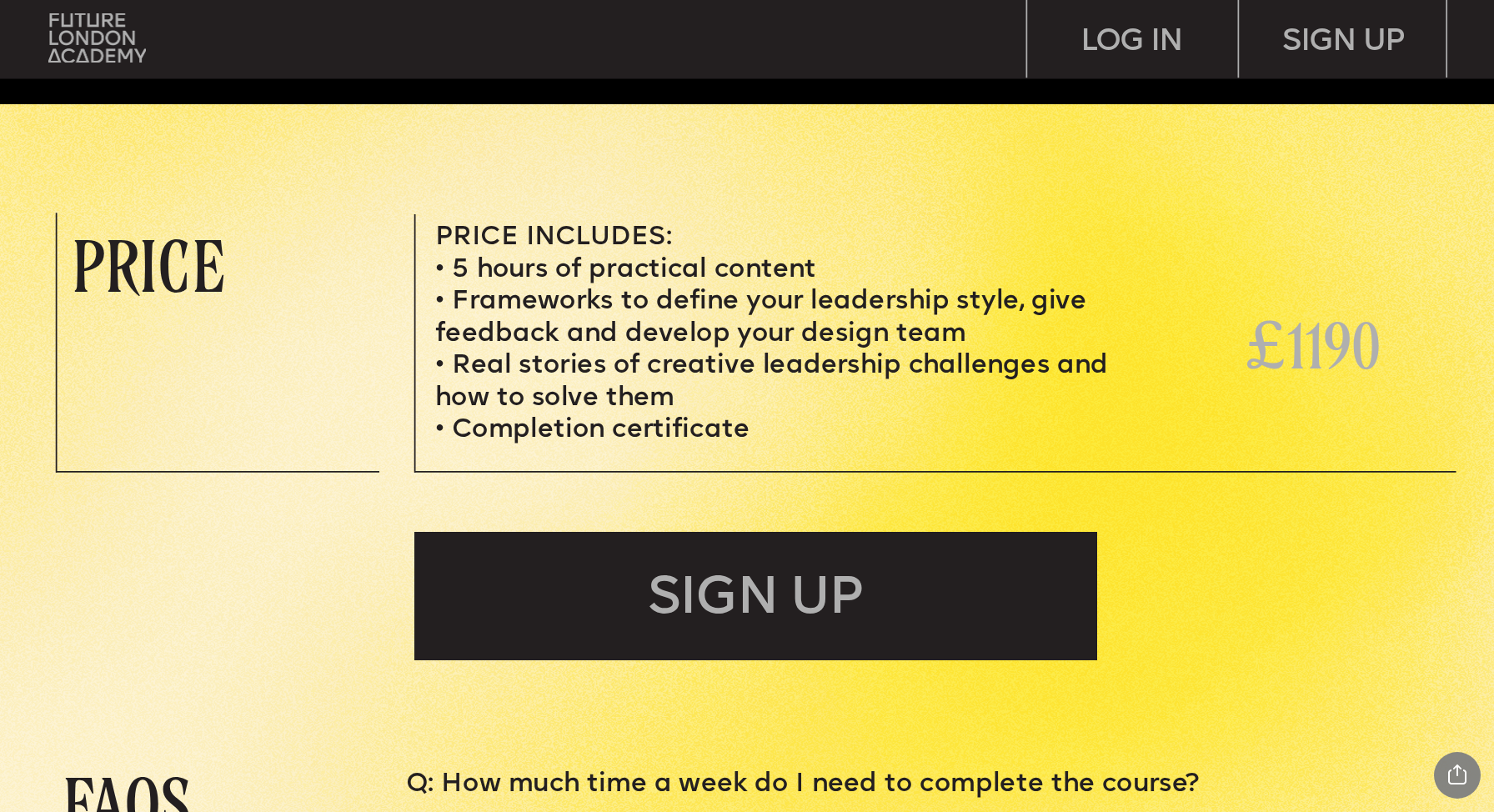
click at [1383, 345] on p "£ 1190" at bounding box center [1319, 346] width 150 height 69
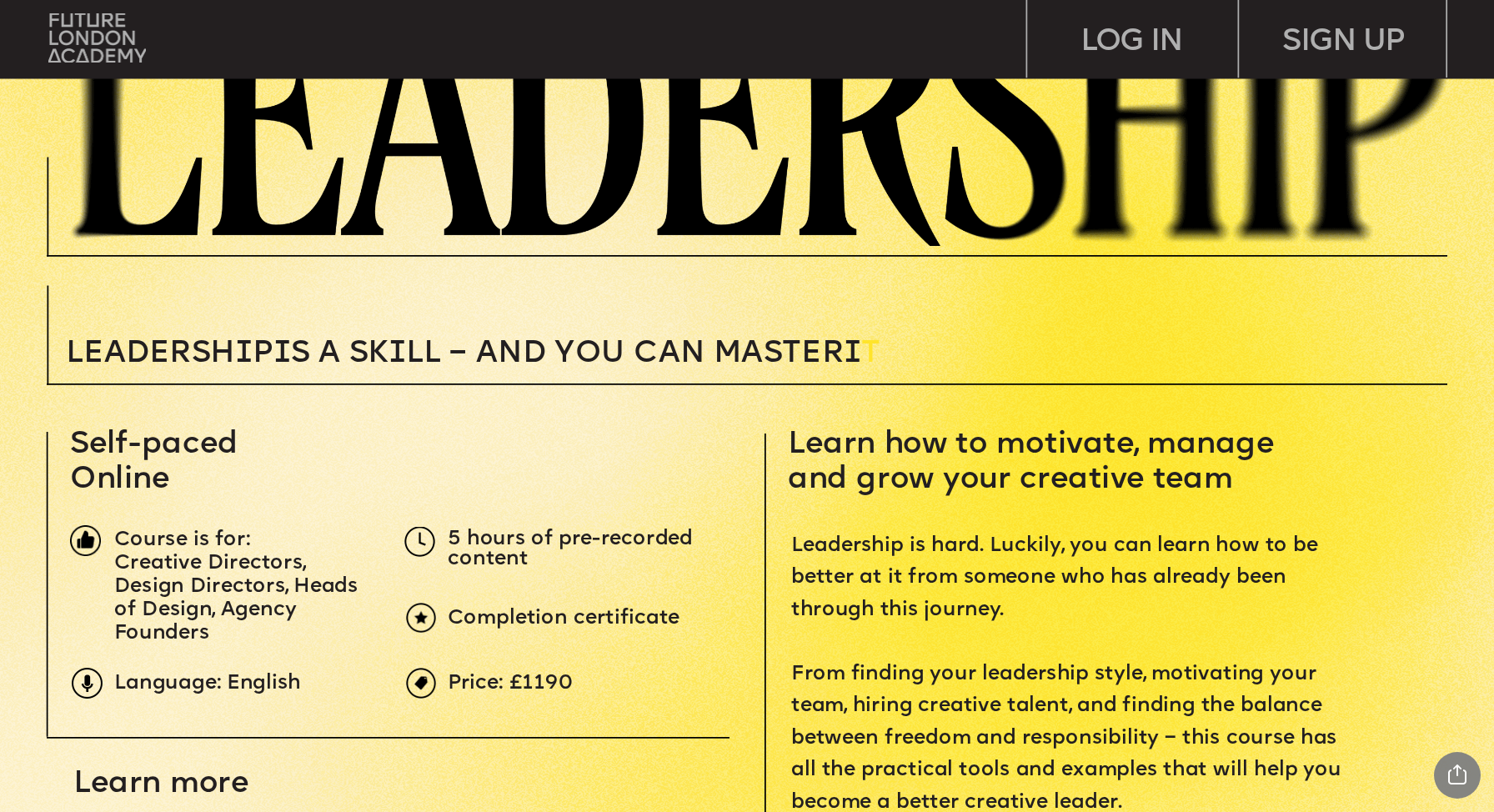
scroll to position [552, 0]
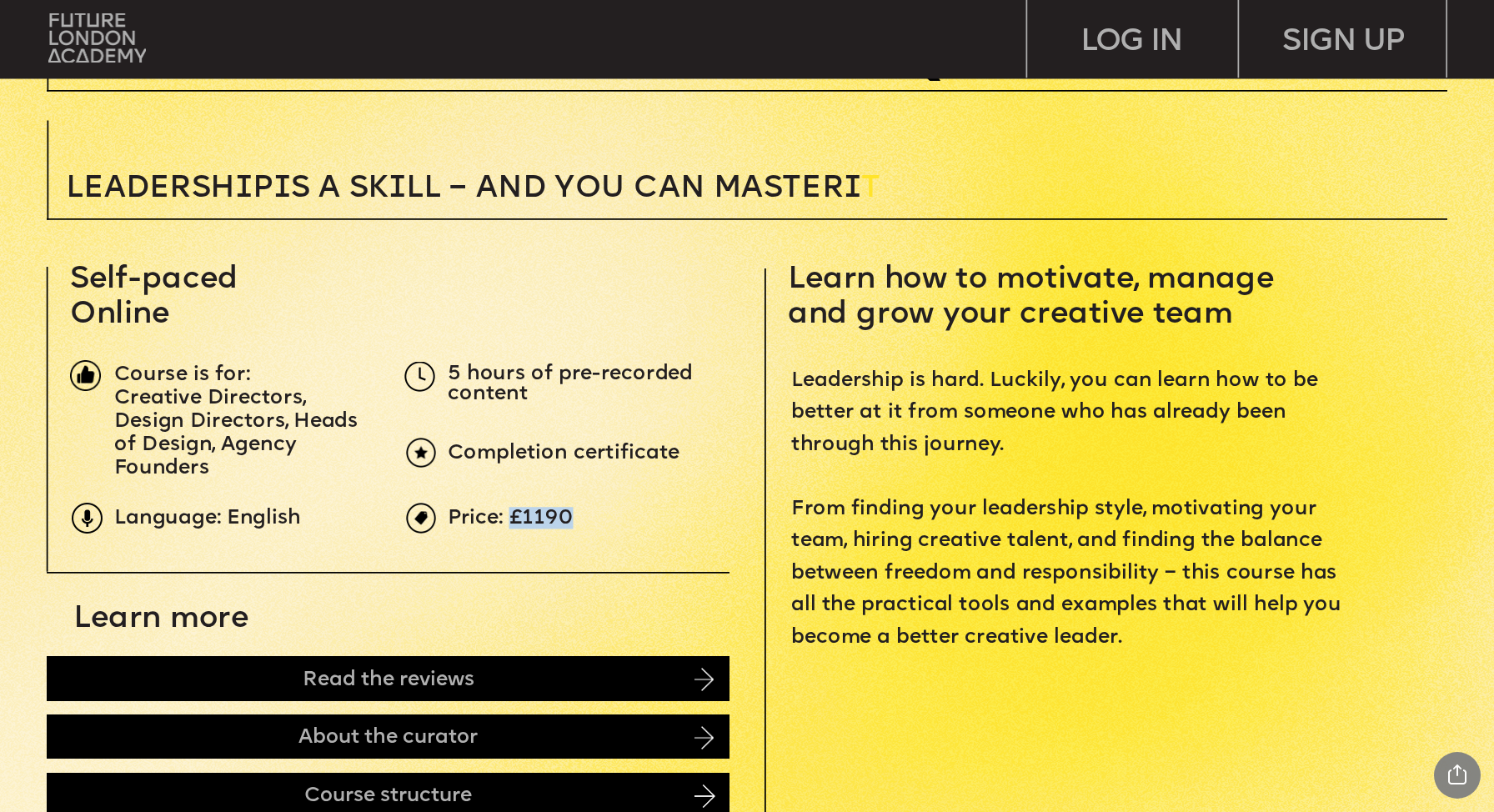
drag, startPoint x: 576, startPoint y: 521, endPoint x: 511, endPoint y: 510, distance: 65.9
click at [511, 510] on p "Price: £1190" at bounding box center [797, 519] width 700 height 21
copy span "£1190"
click at [123, 31] on img at bounding box center [97, 38] width 98 height 50
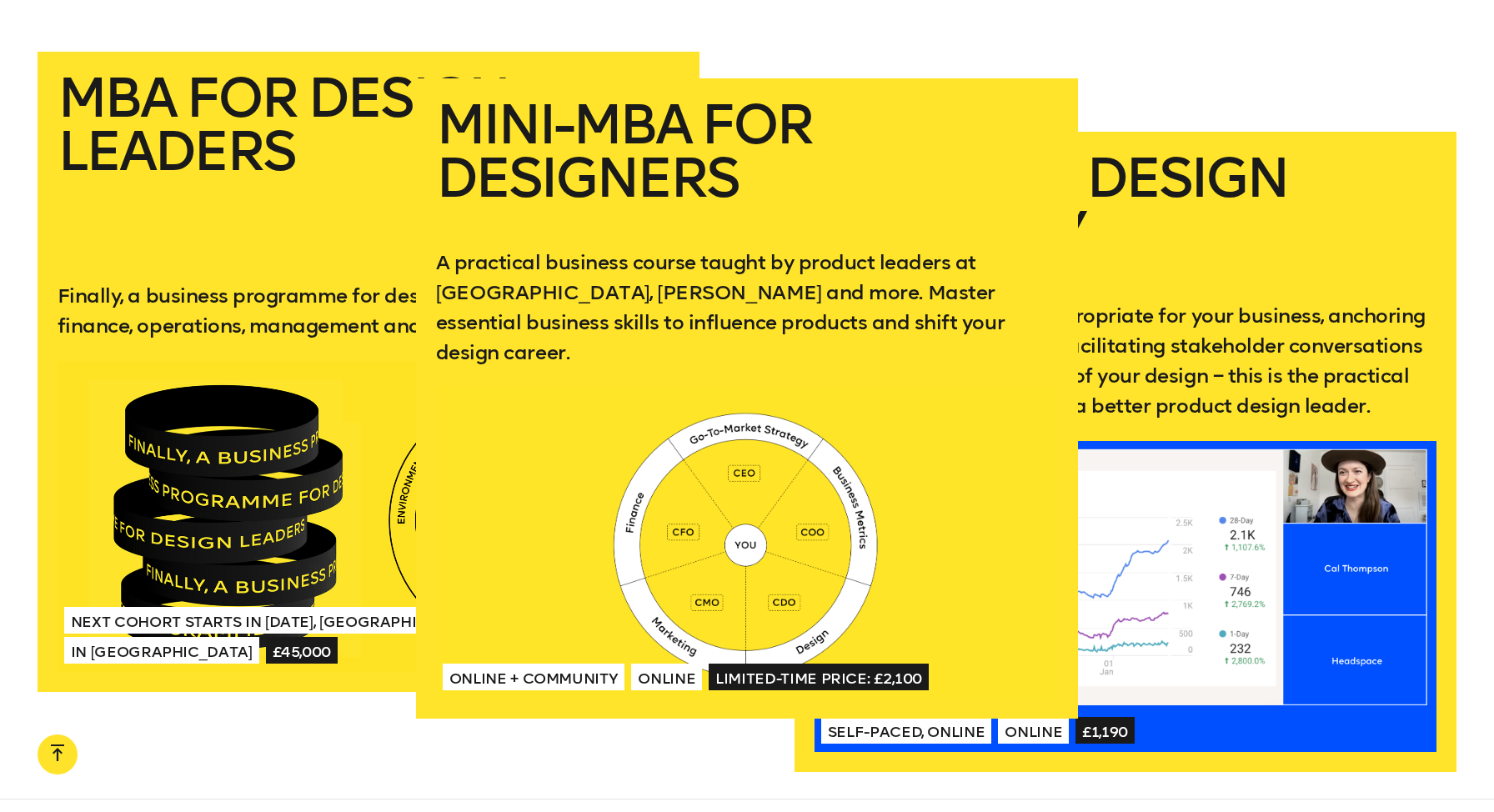
scroll to position [3333, 0]
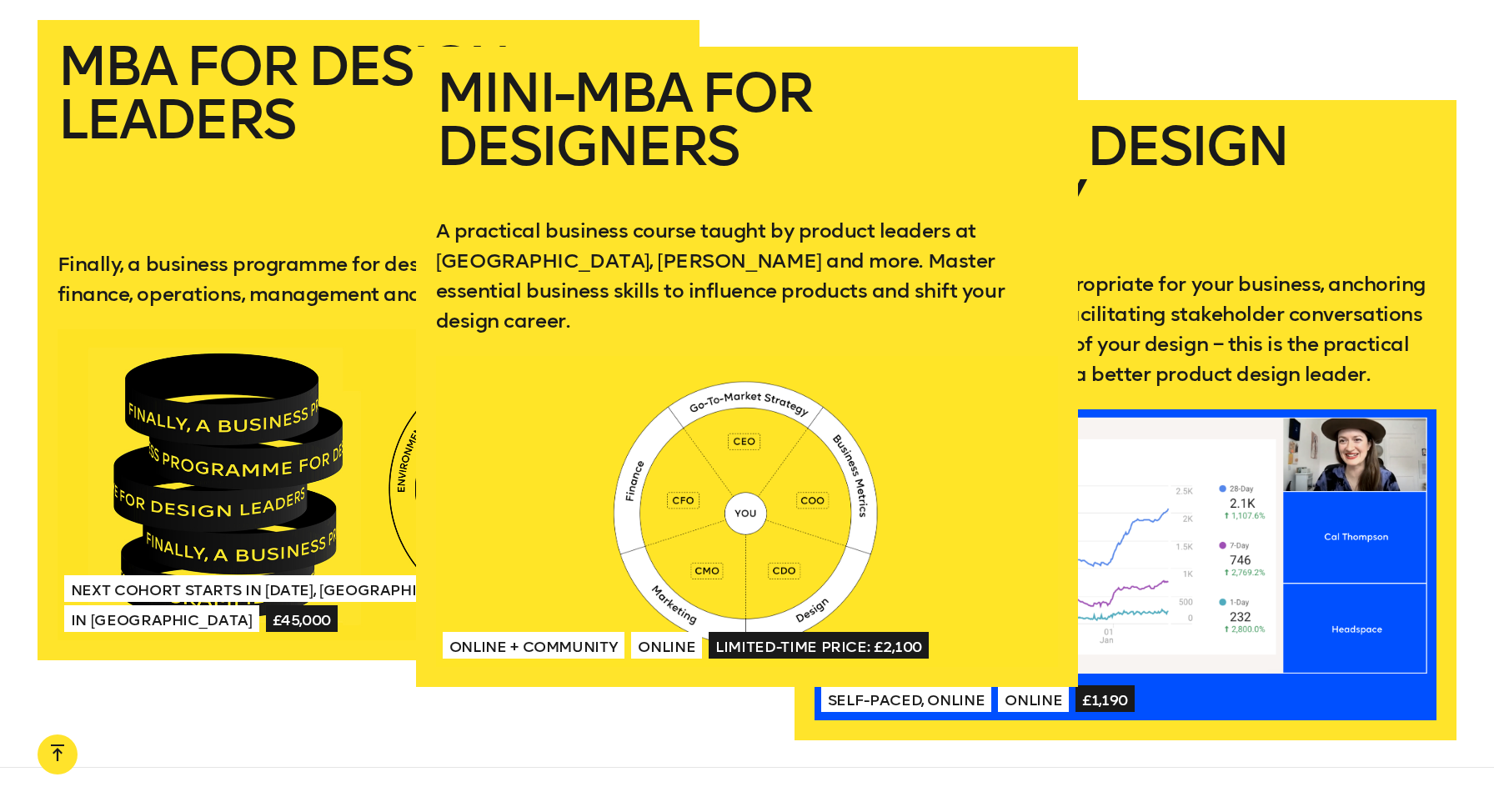
click at [791, 555] on div at bounding box center [747, 511] width 622 height 311
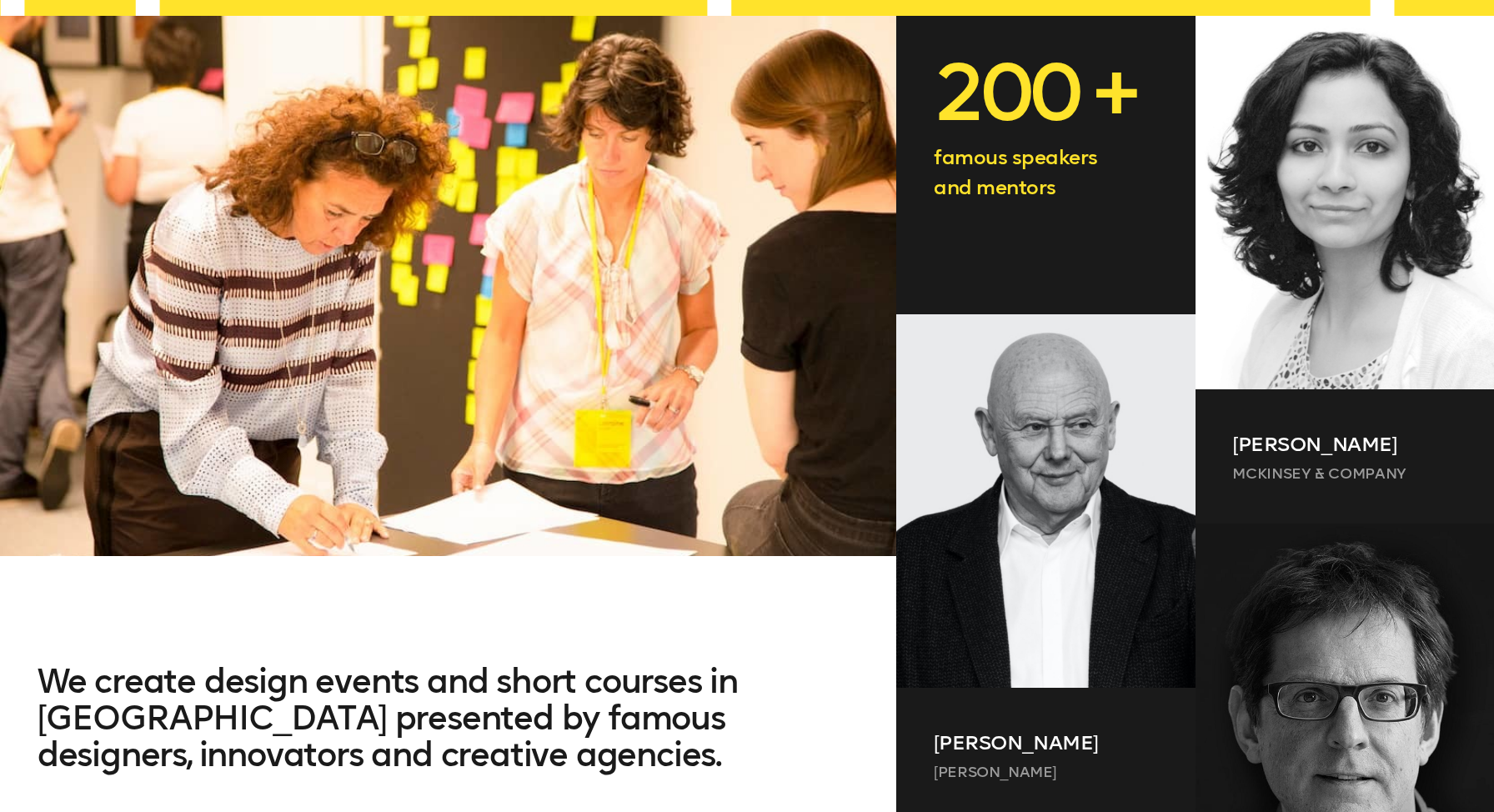
scroll to position [0, 0]
